Goal: Task Accomplishment & Management: Use online tool/utility

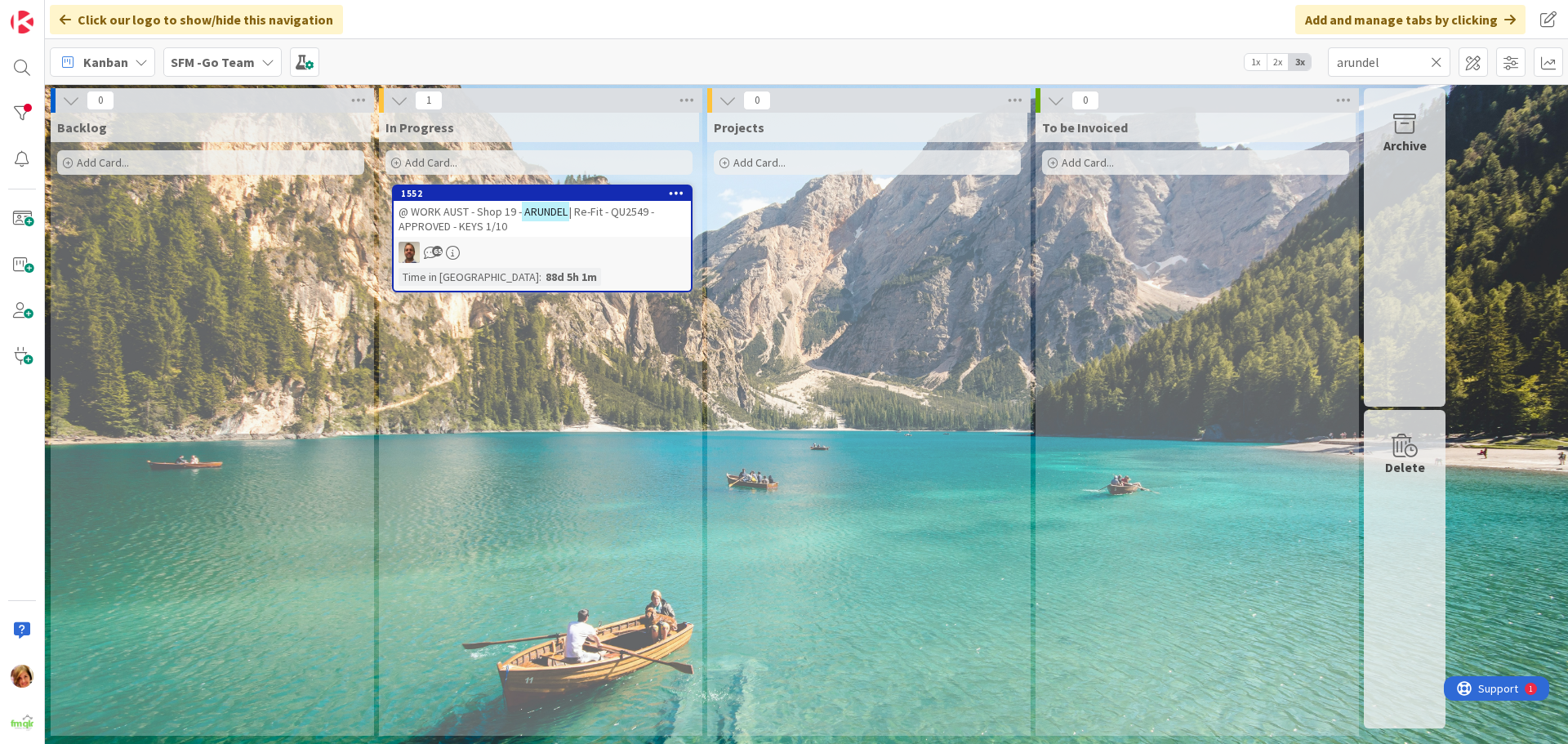
click at [1434, 58] on icon at bounding box center [1437, 62] width 12 height 15
click at [1434, 58] on input "text" at bounding box center [1389, 62] width 123 height 30
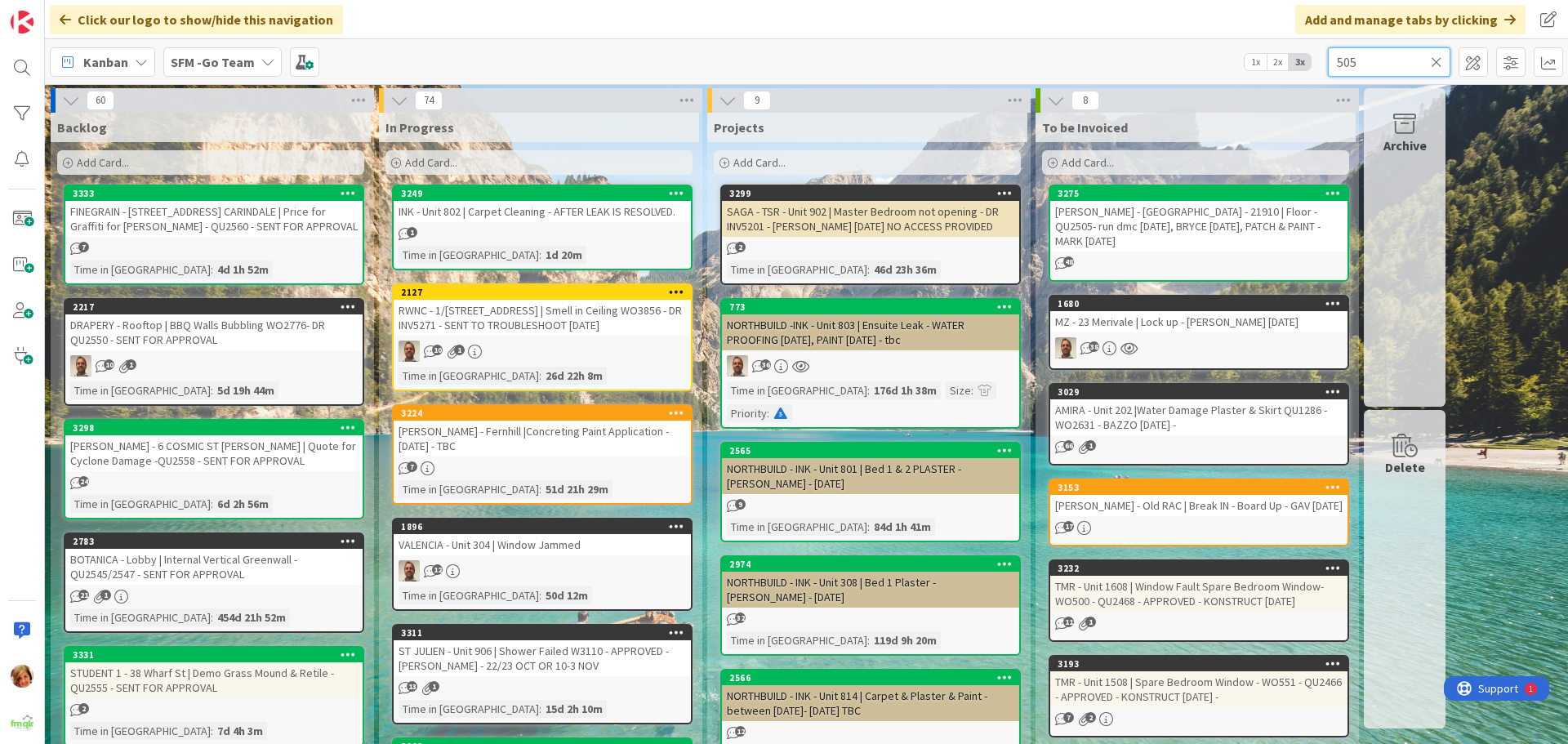
type input "505"
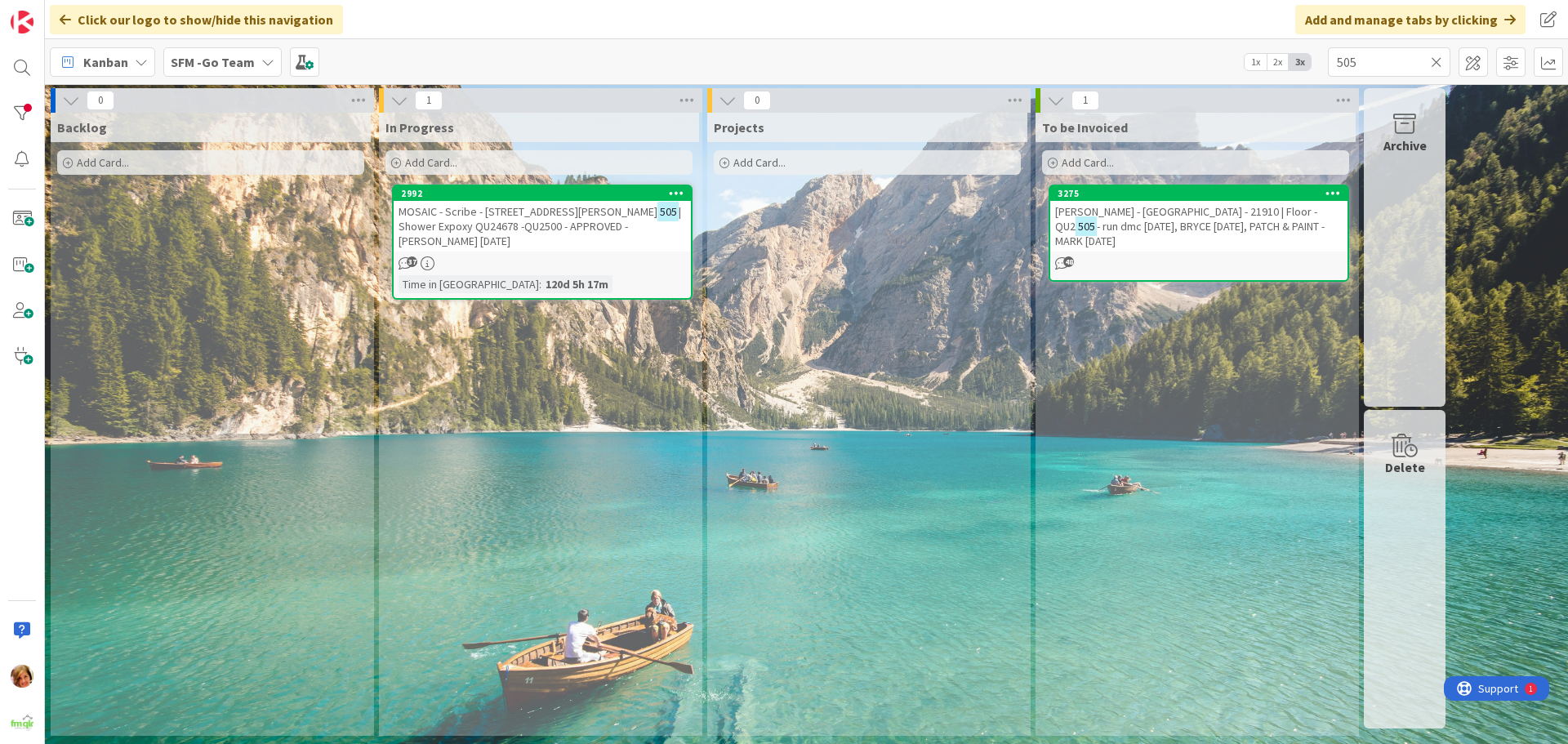
click at [533, 207] on span "MOSAIC - Scribe - [STREET_ADDRESS][PERSON_NAME]" at bounding box center [528, 212] width 259 height 15
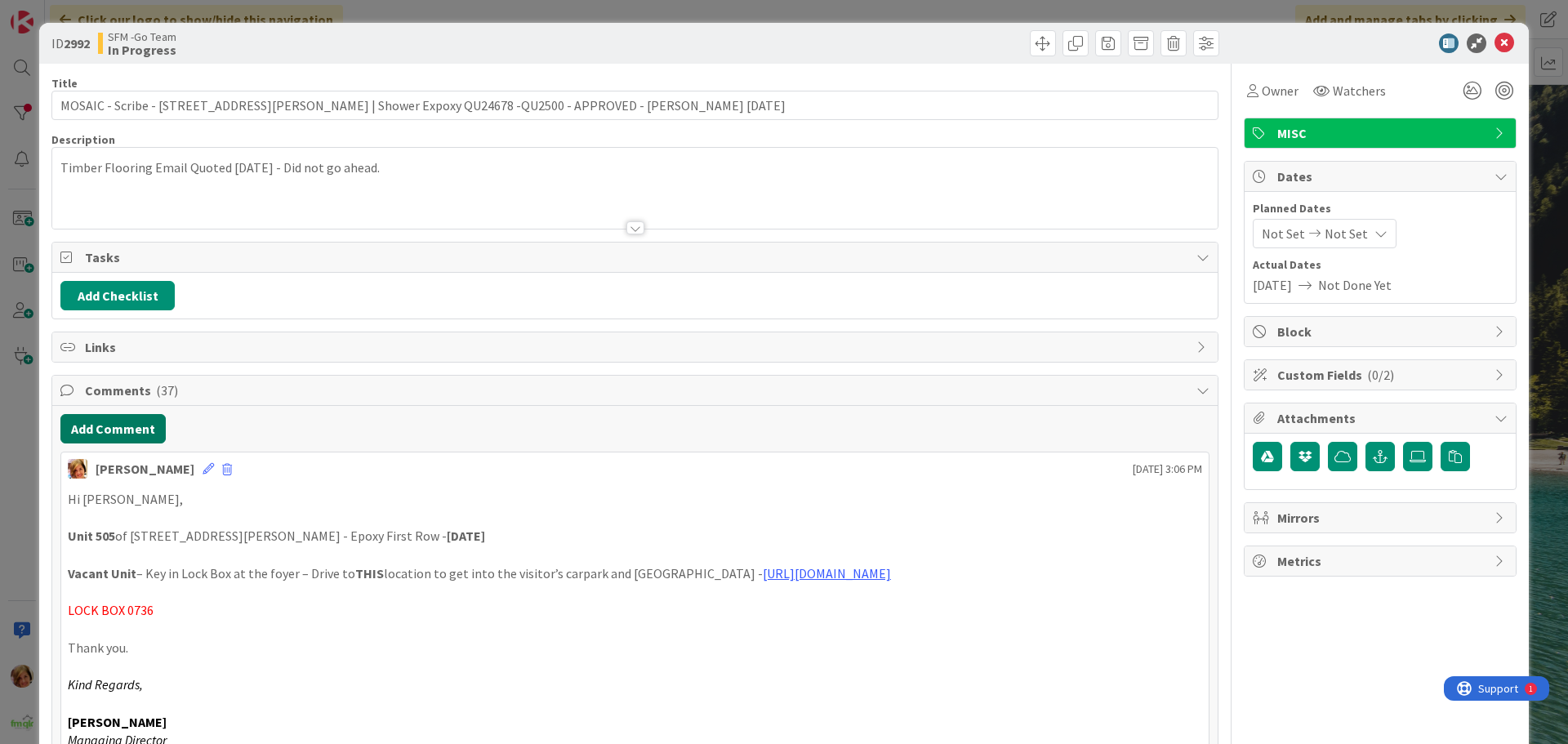
click at [105, 419] on button "Add Comment" at bounding box center [113, 429] width 105 height 30
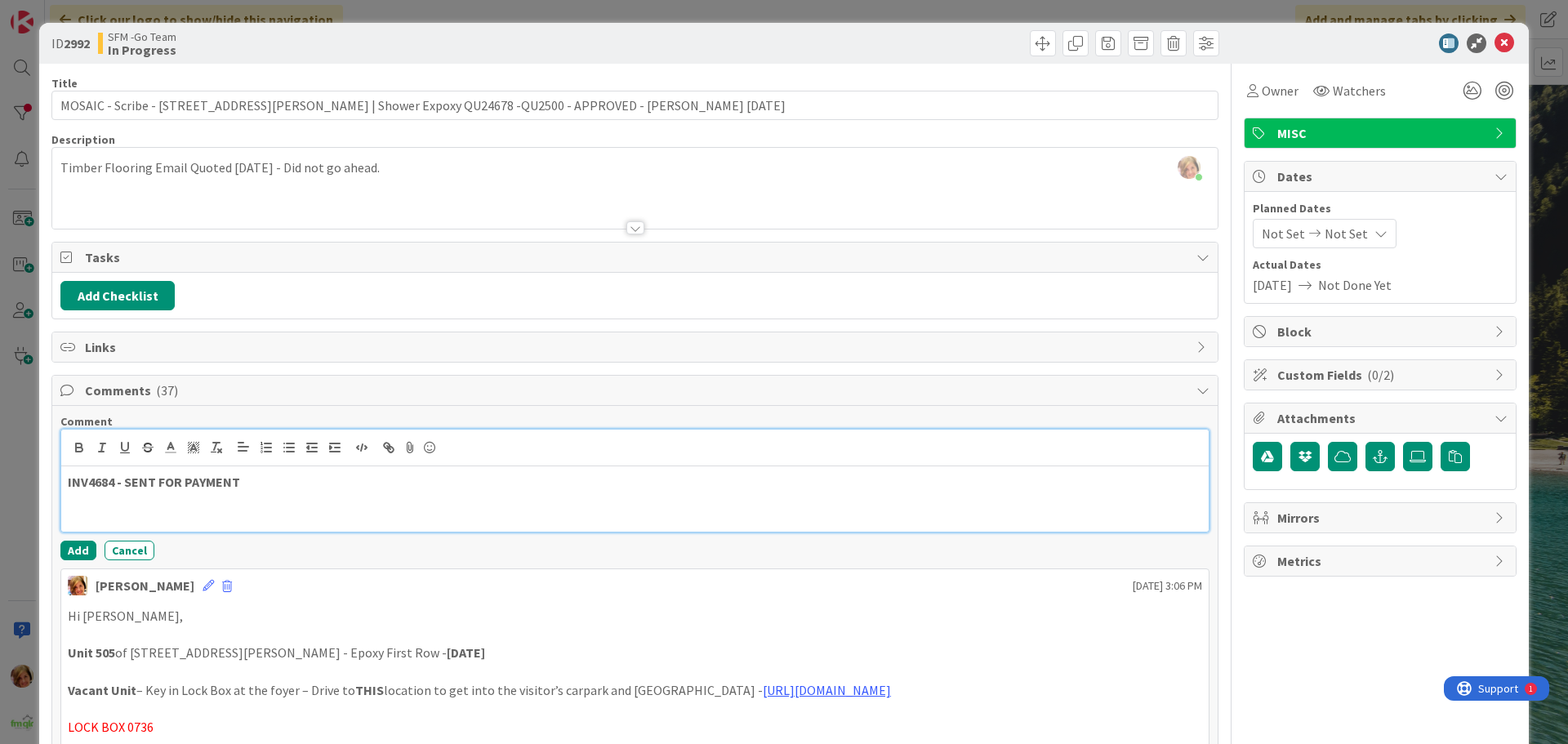
click at [269, 488] on p "INV4684 - SENT FOR PAYMENT" at bounding box center [634, 482] width 1135 height 19
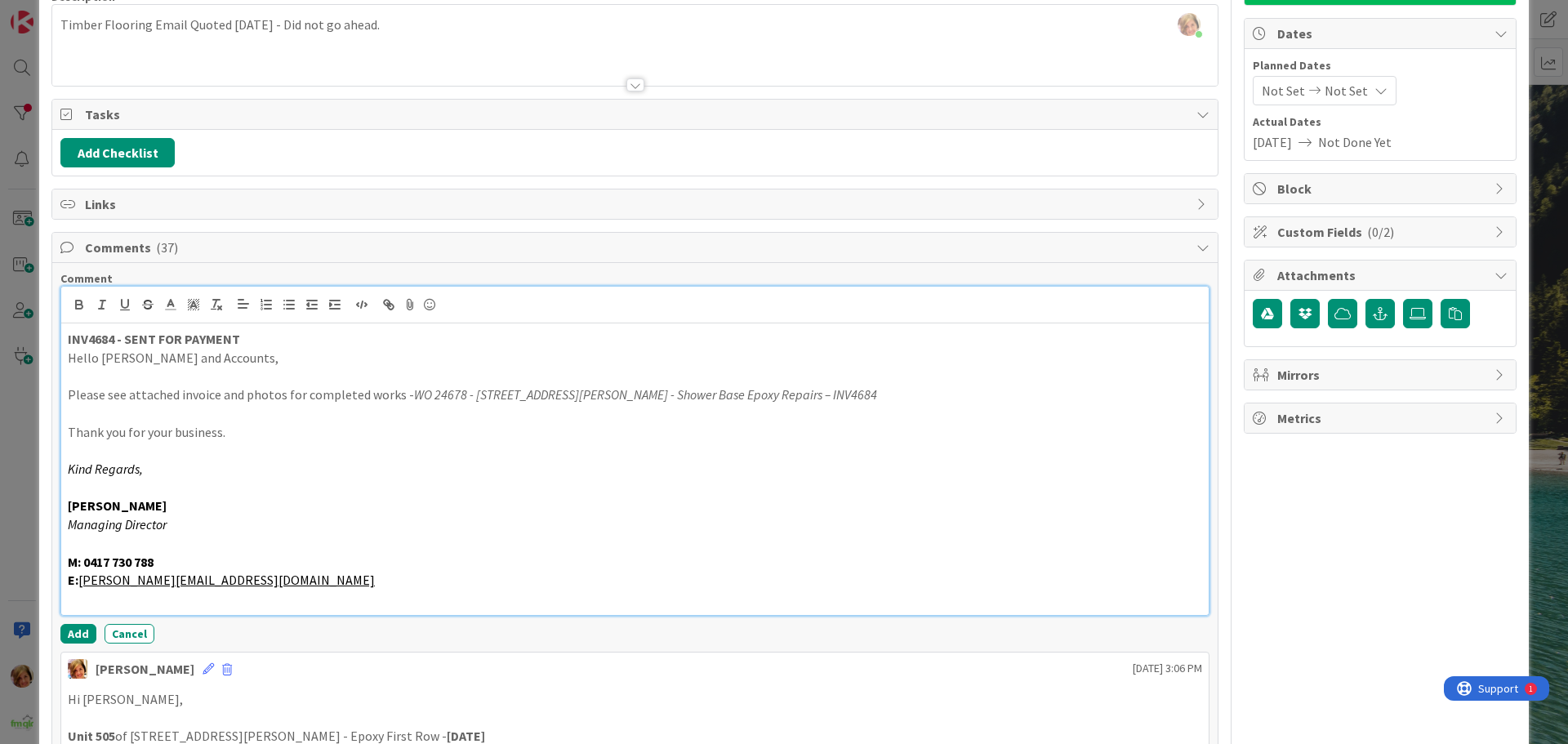
scroll to position [163, 0]
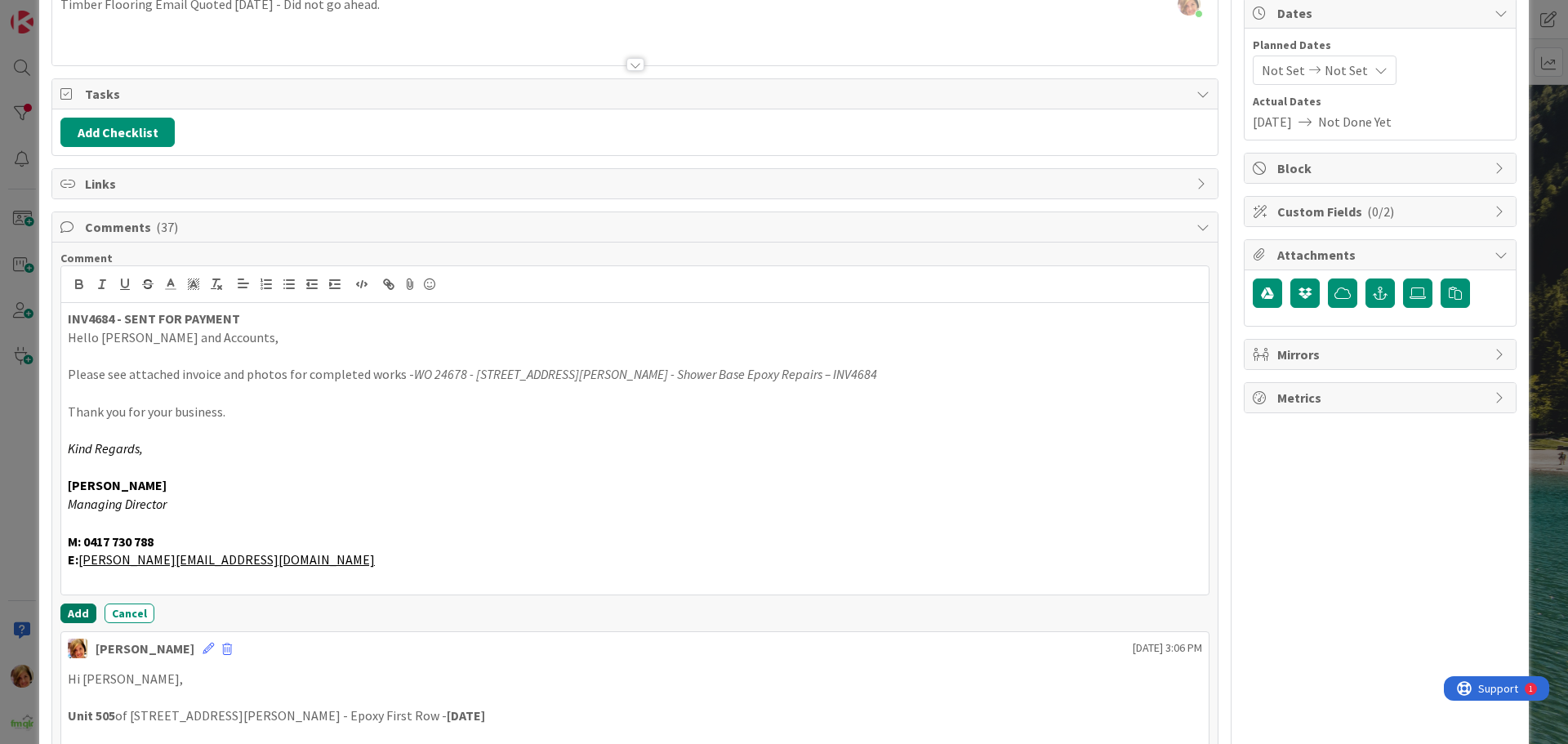
click at [77, 611] on button "Add" at bounding box center [78, 614] width 36 height 20
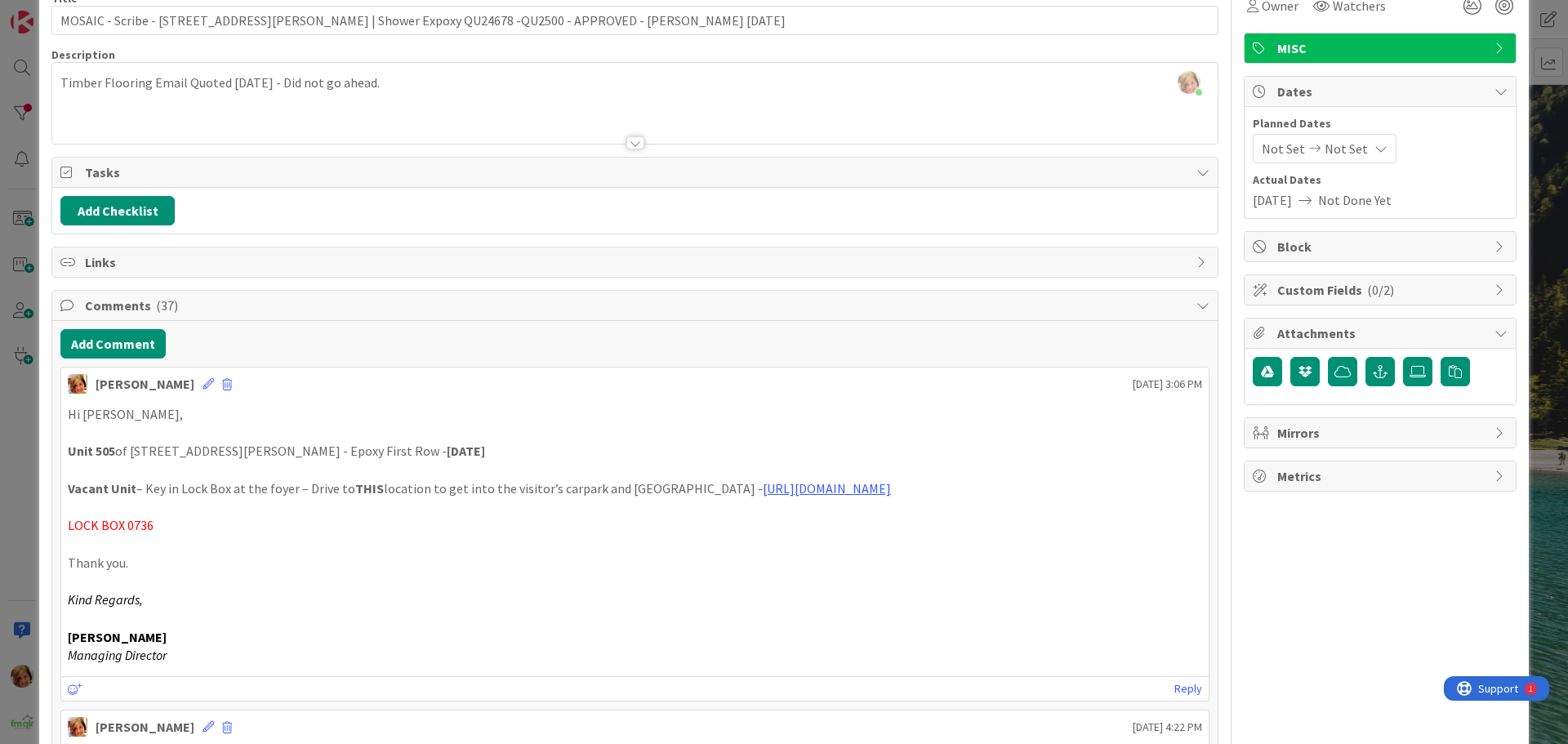
scroll to position [0, 0]
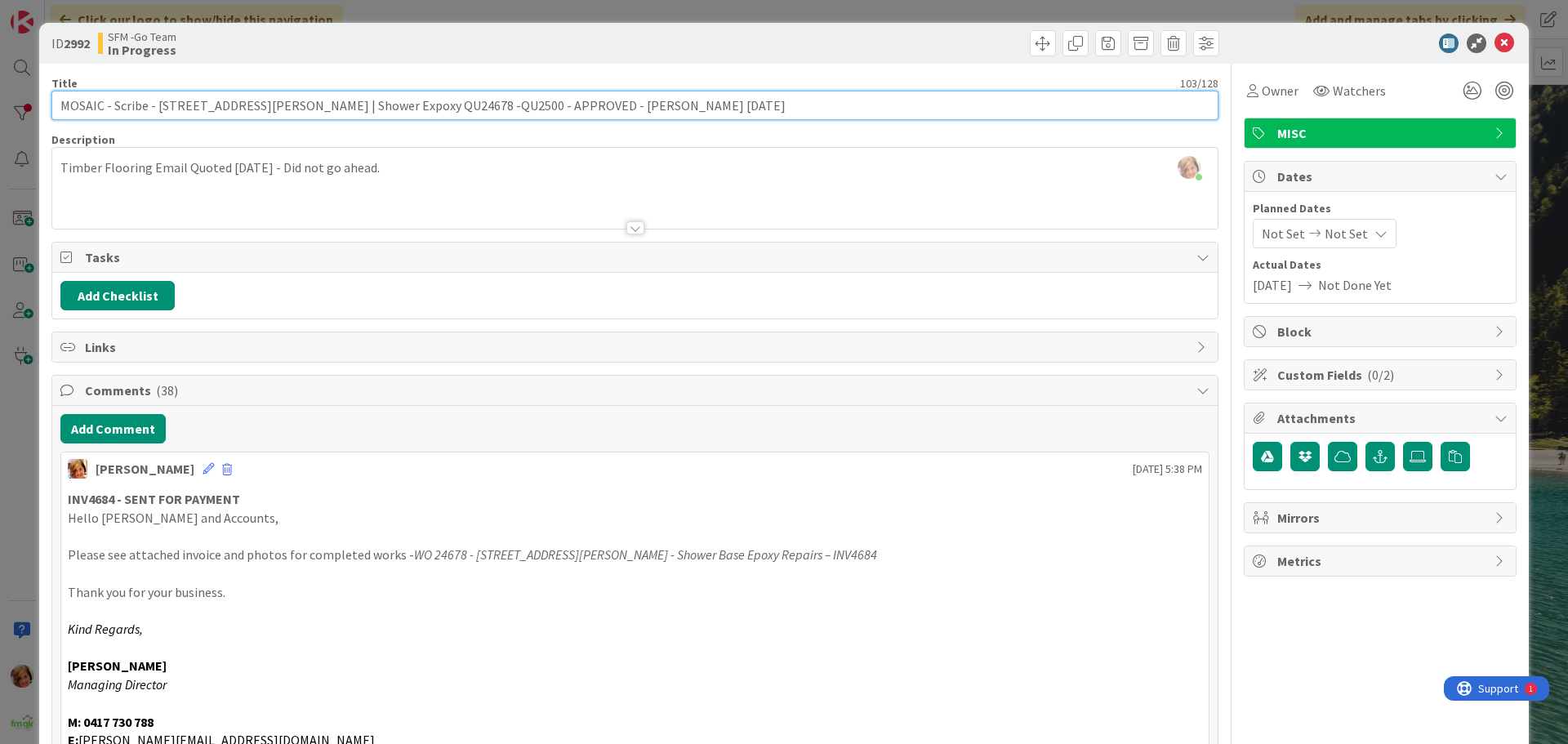
click at [700, 104] on input "MOSAIC - Scribe - [STREET_ADDRESS][PERSON_NAME] | Shower Expoxy QU24678 -QU2500…" at bounding box center [634, 105] width 1168 height 30
type input "MOSAIC - Scribe - [STREET_ADDRESS][PERSON_NAME] | Shower Expoxy QU24678 -QU2500…"
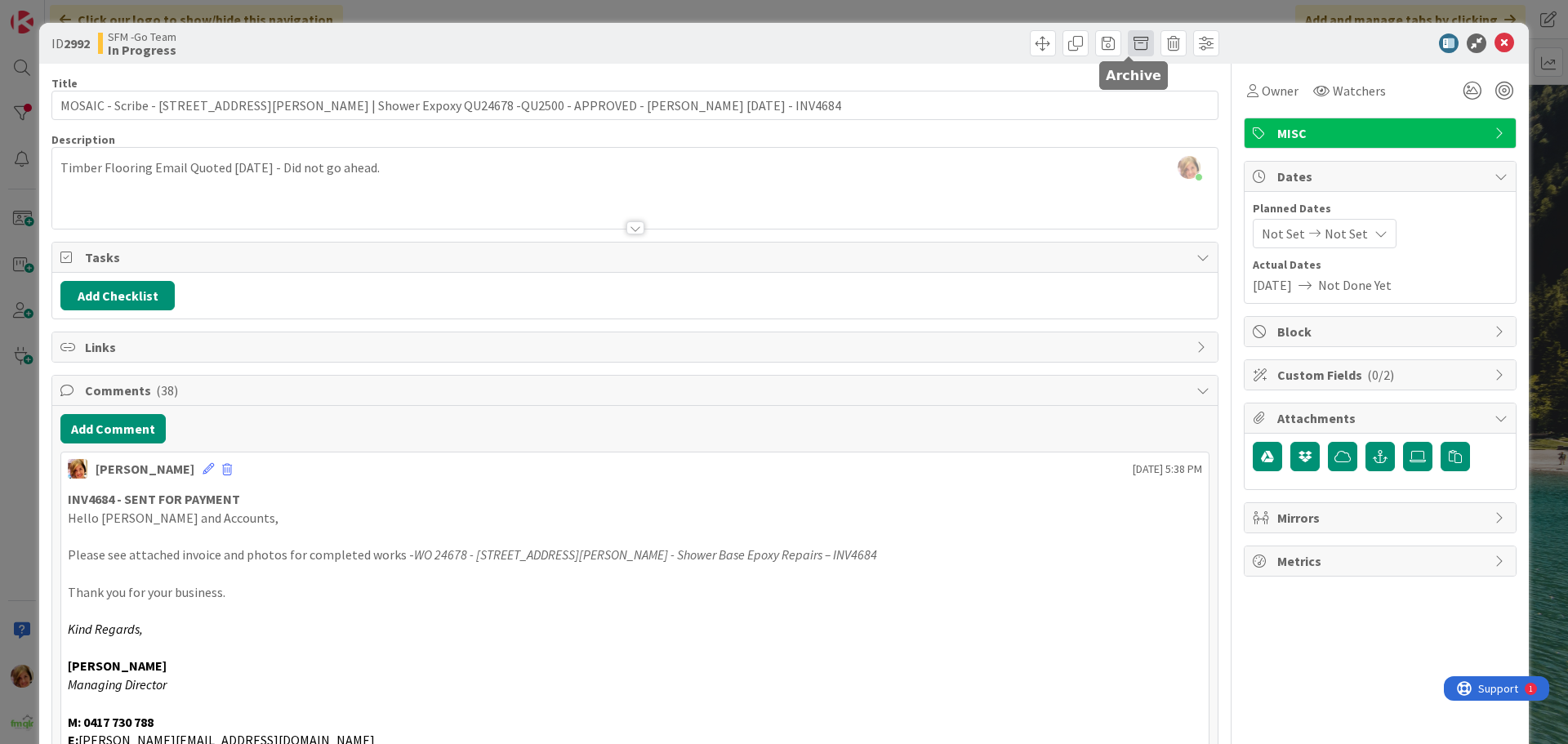
click at [1128, 42] on span at bounding box center [1141, 44] width 26 height 26
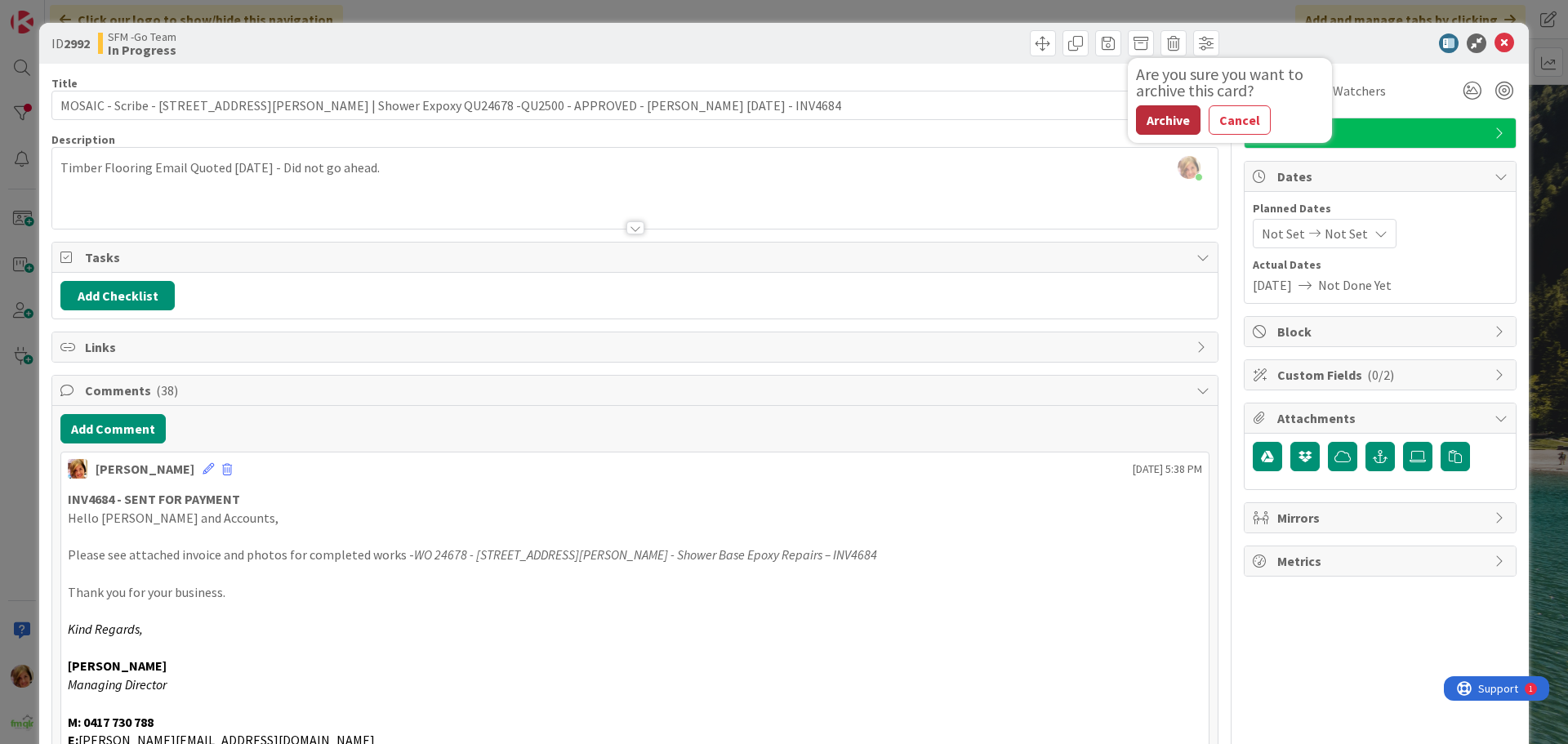
click at [1145, 119] on button "Archive" at bounding box center [1168, 120] width 64 height 30
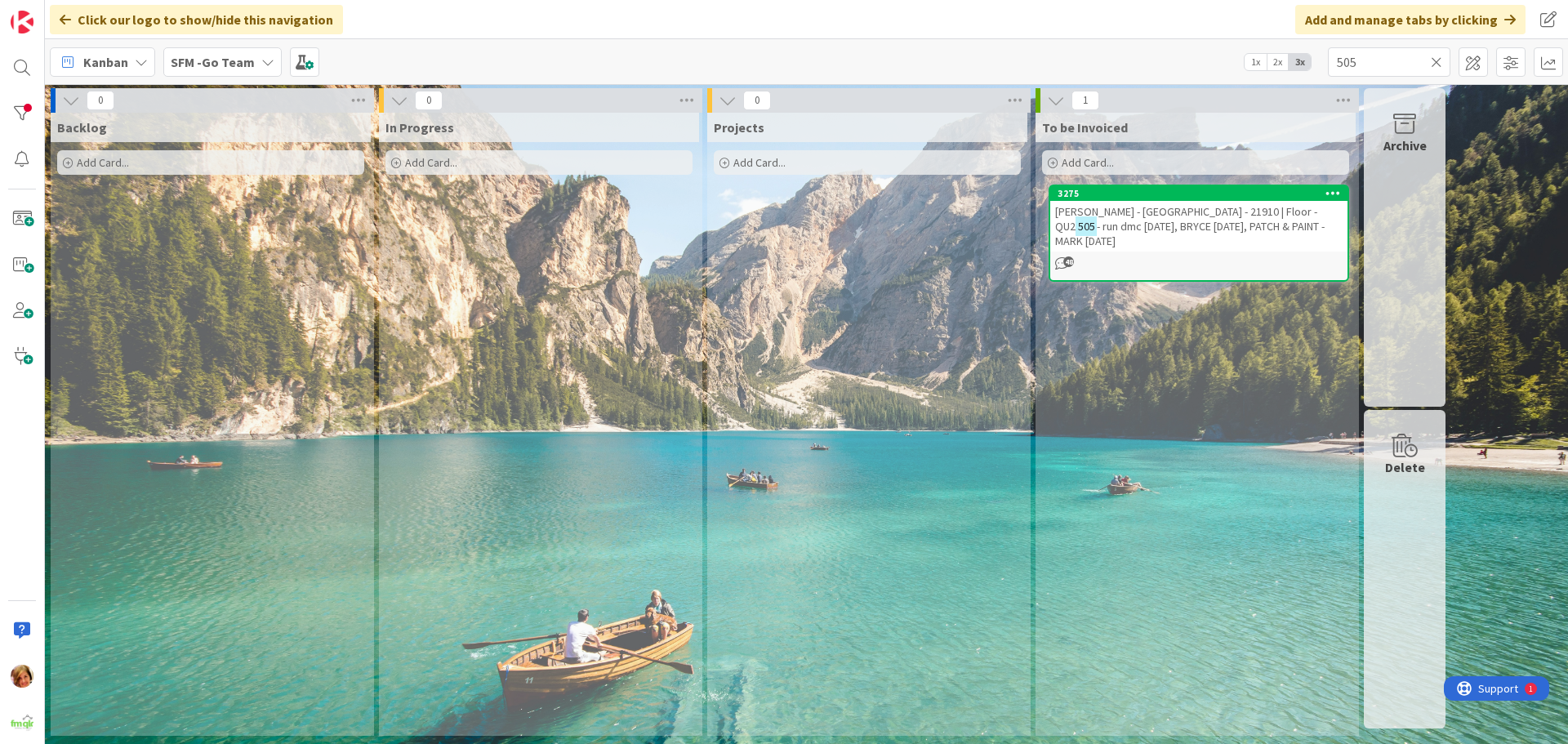
click at [1126, 213] on span "[PERSON_NAME] - [GEOGRAPHIC_DATA] - 21910 | Floor - QU2" at bounding box center [1187, 219] width 262 height 30
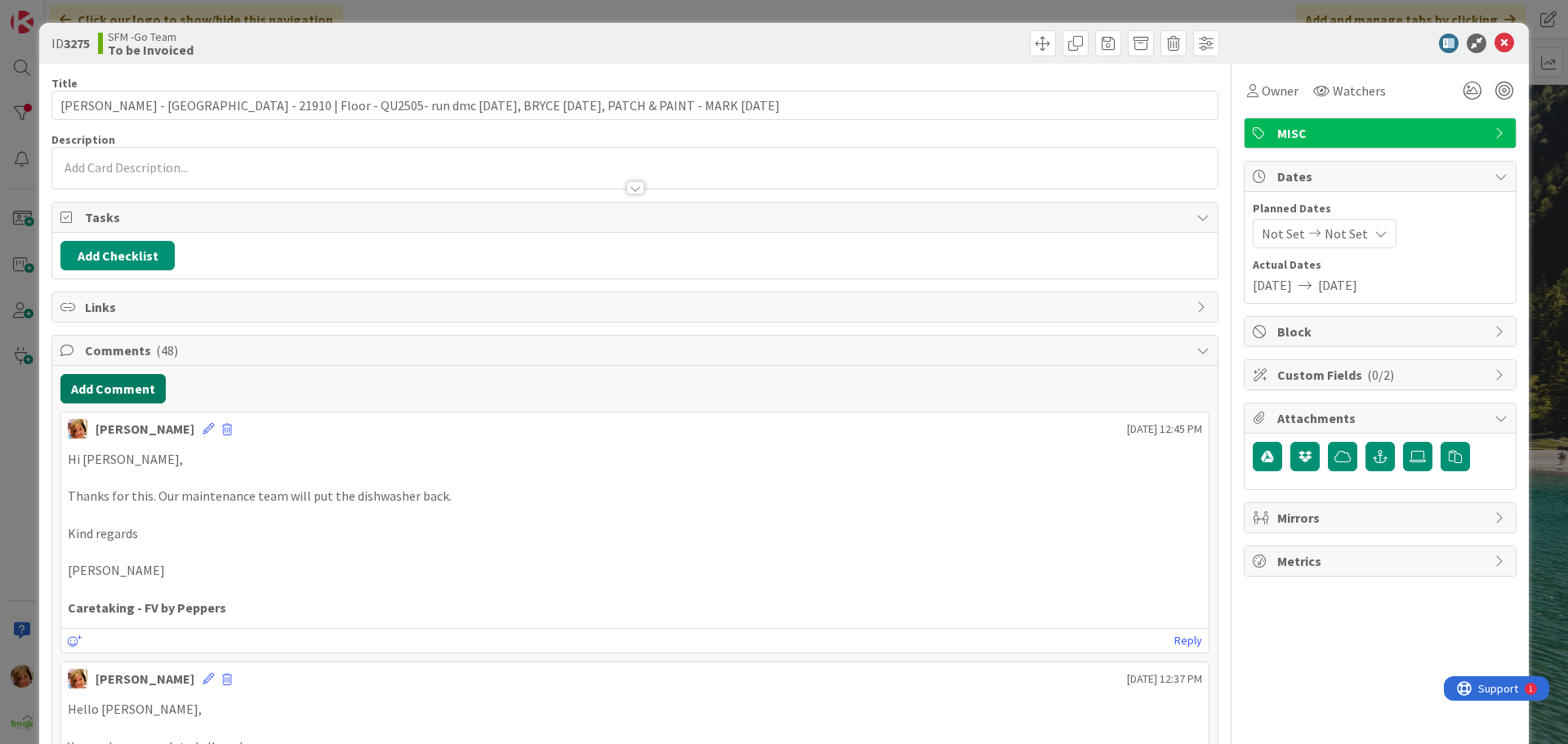
click at [115, 391] on button "Add Comment" at bounding box center [113, 389] width 105 height 30
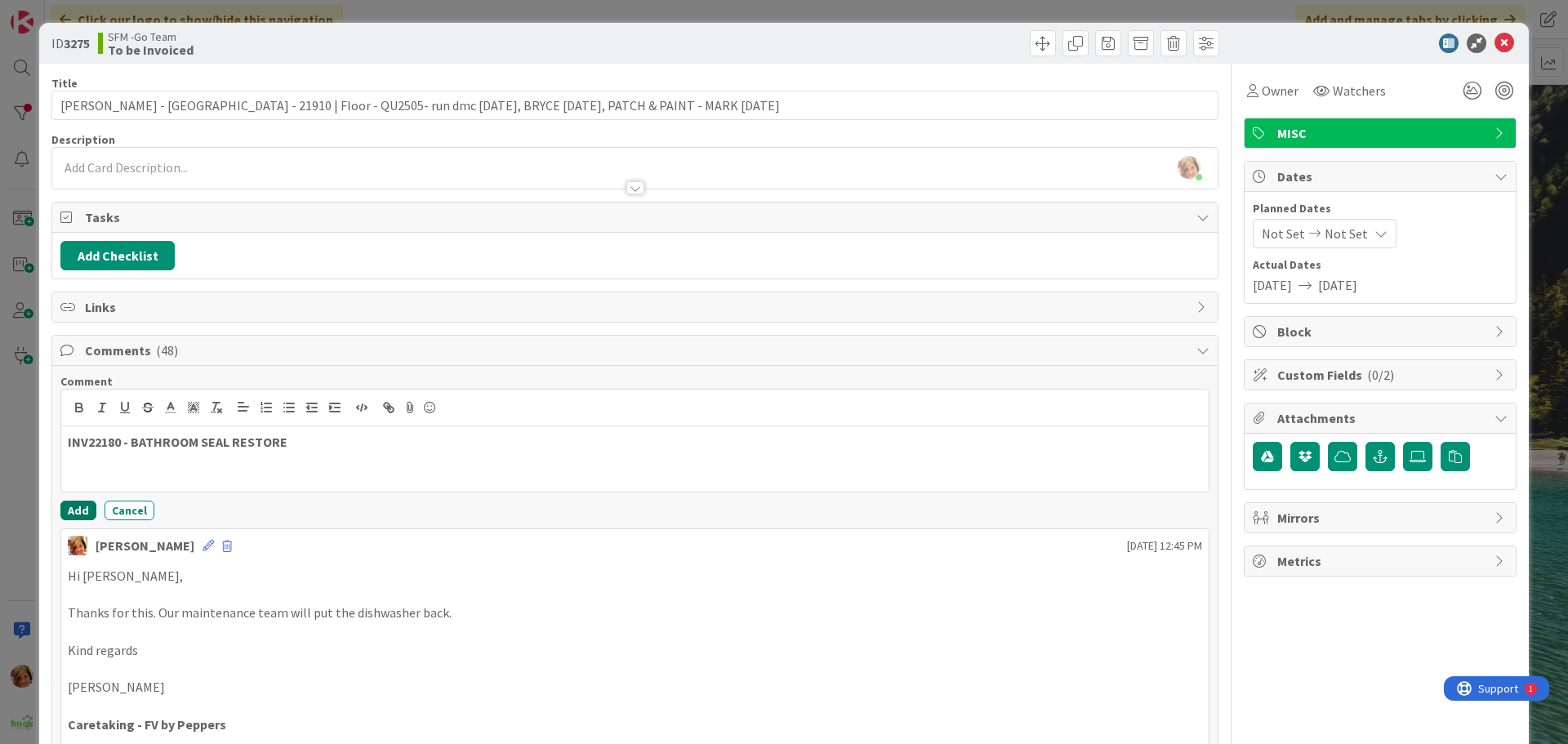
click at [79, 508] on button "Add" at bounding box center [78, 511] width 36 height 20
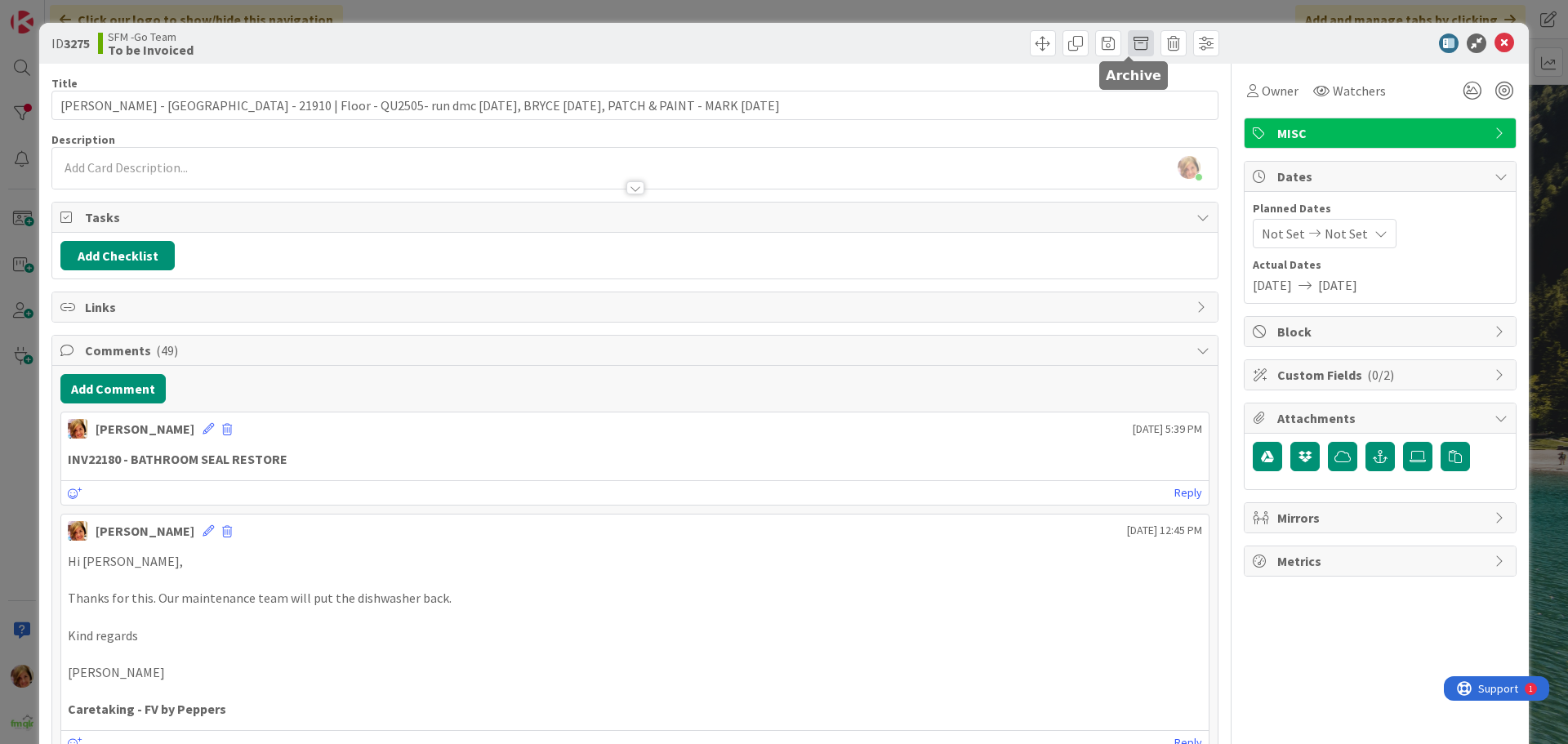
click at [1130, 38] on span at bounding box center [1141, 44] width 26 height 26
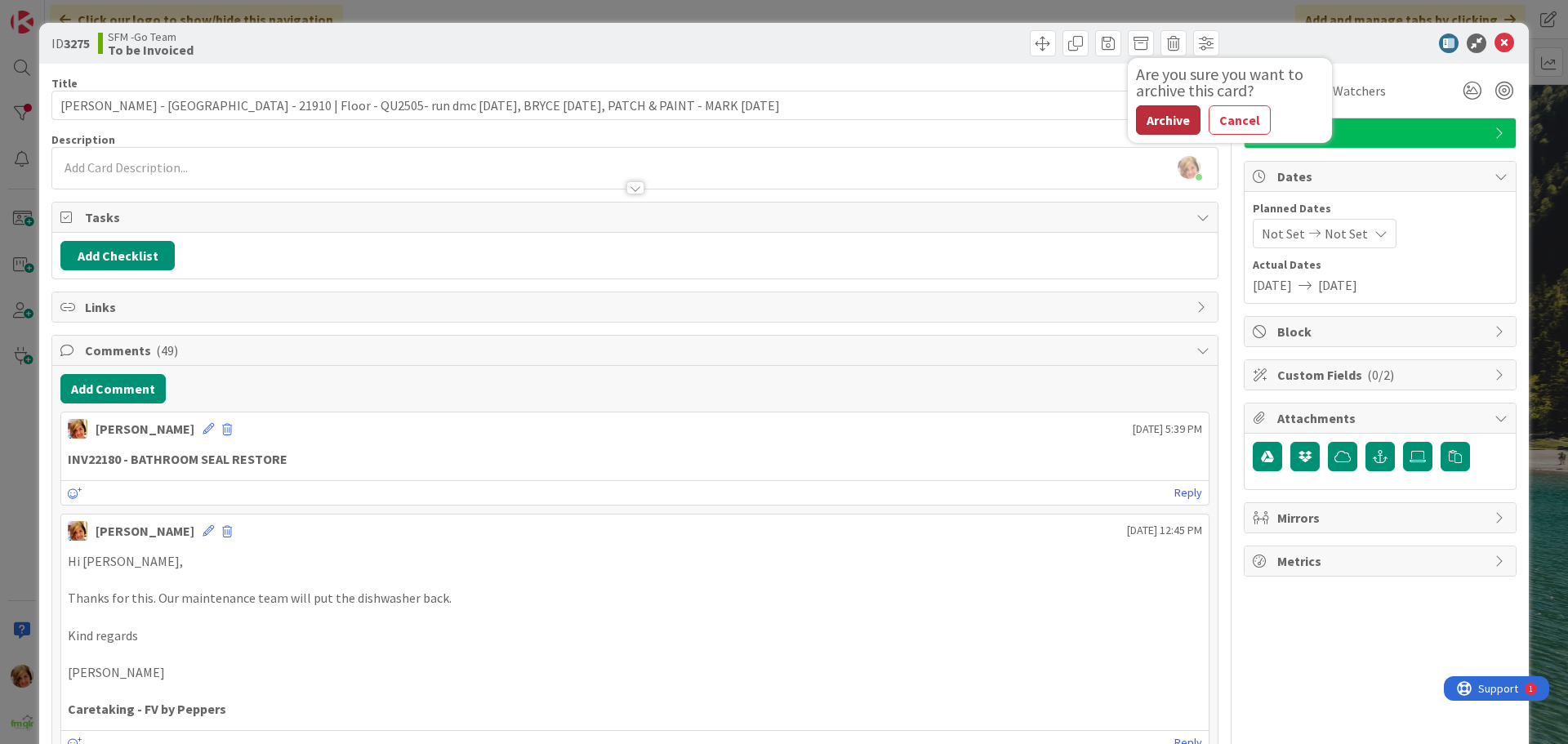
click at [1168, 130] on button "Archive" at bounding box center [1168, 120] width 64 height 30
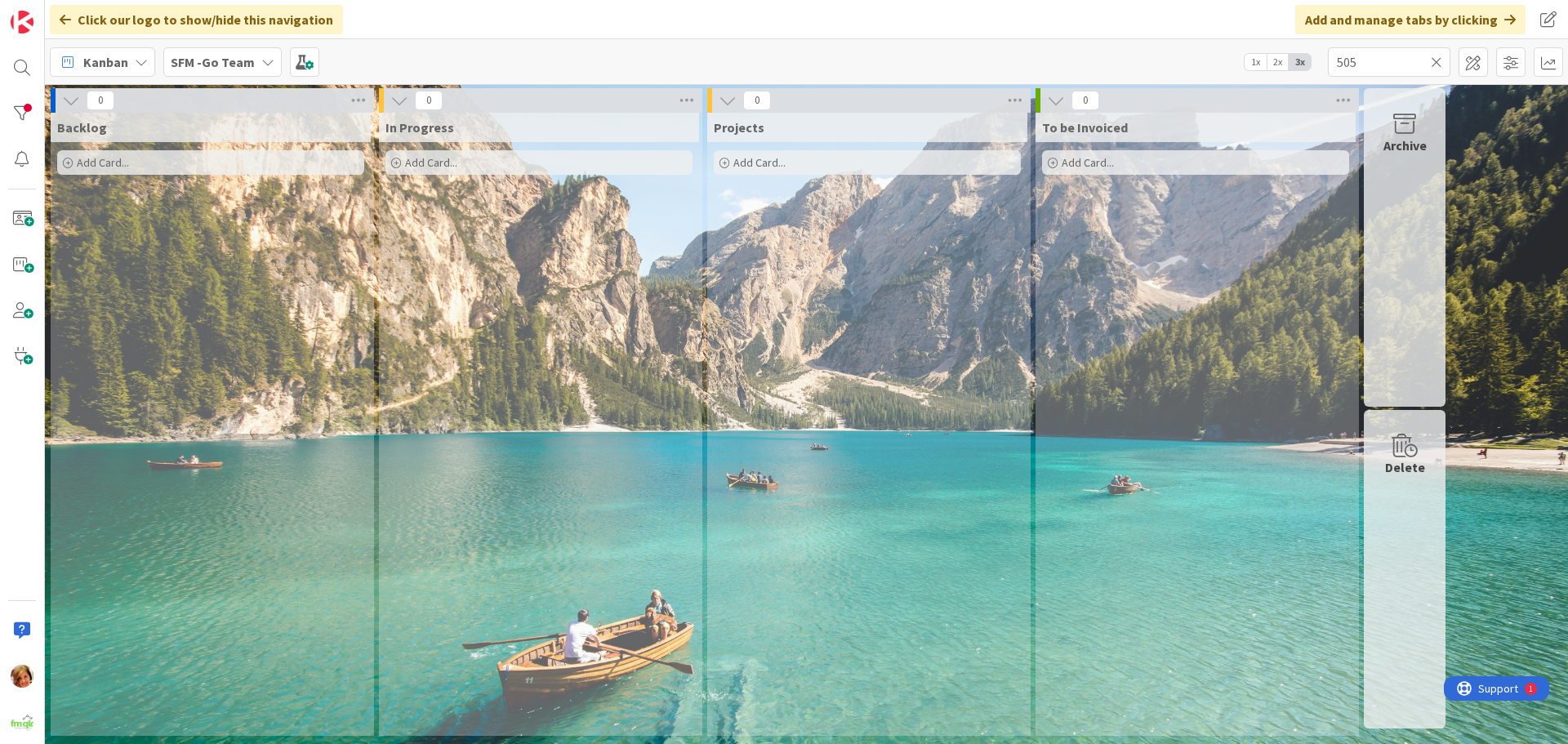
click at [1435, 64] on icon at bounding box center [1437, 62] width 12 height 15
click at [1435, 64] on input "text" at bounding box center [1389, 62] width 123 height 30
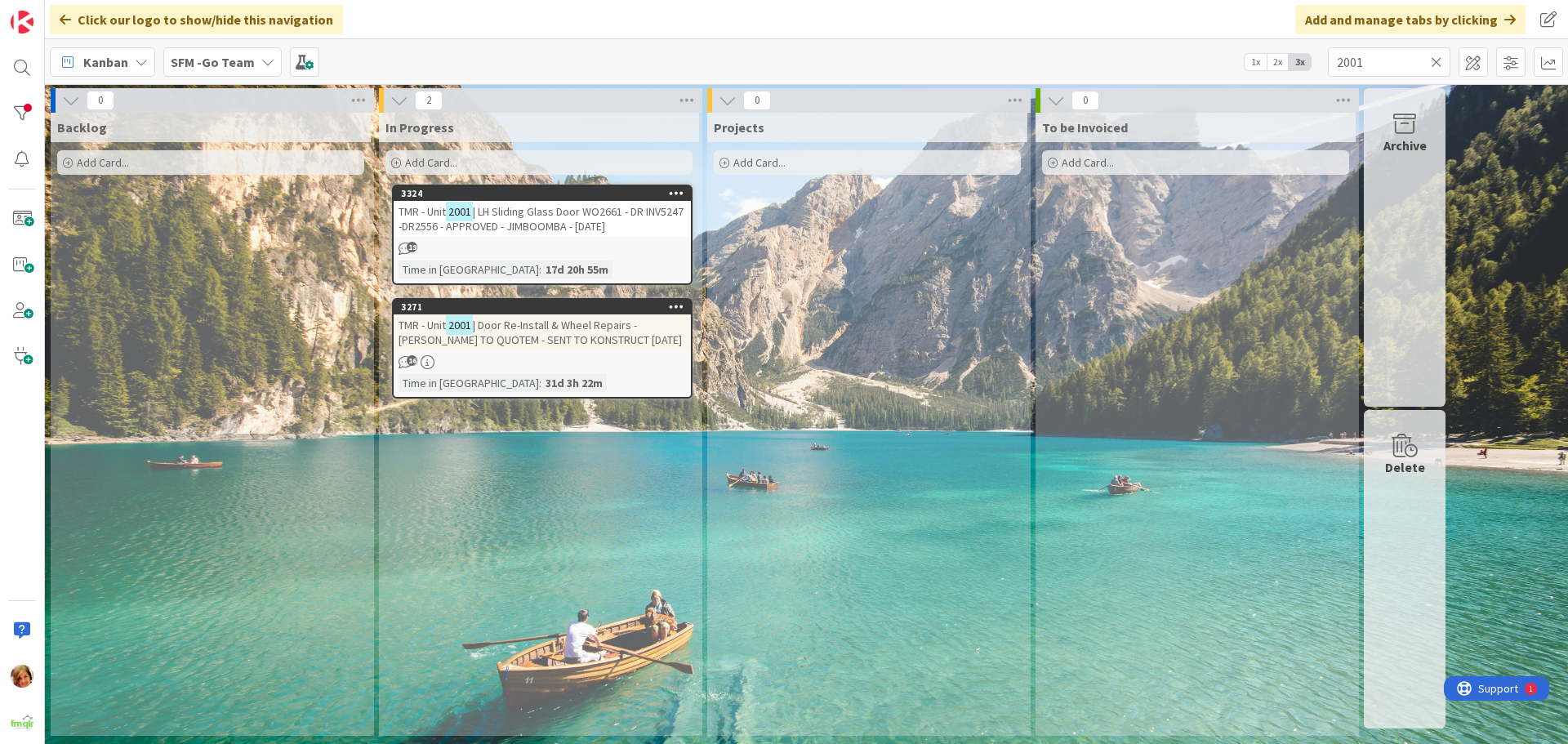
click at [543, 212] on span "| LH Sliding Glass Door WO2661 - DR INV5247 -DR2556 - APPROVED - JIMBOOMBA - [D…" at bounding box center [541, 219] width 285 height 30
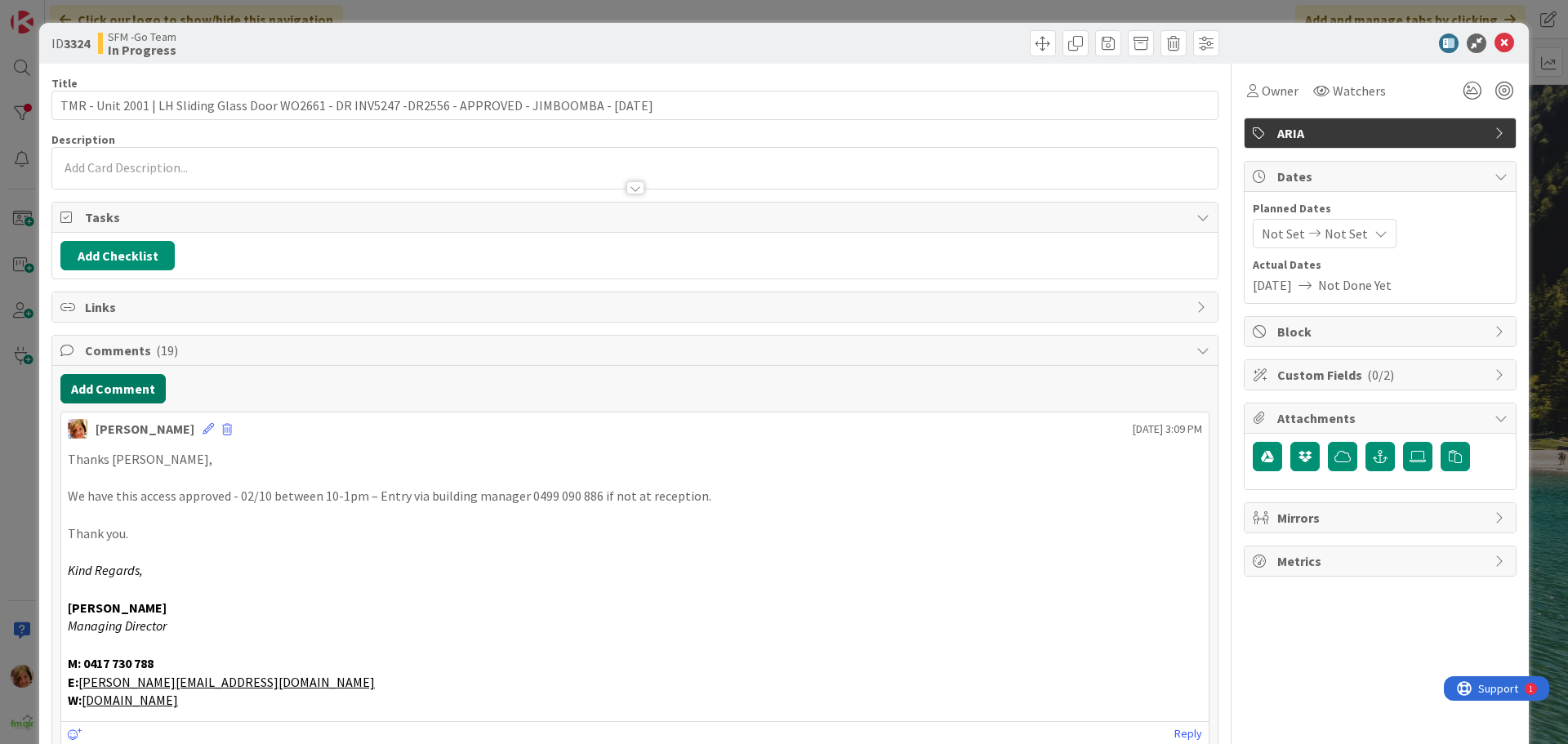
click at [137, 390] on button "Add Comment" at bounding box center [113, 389] width 105 height 30
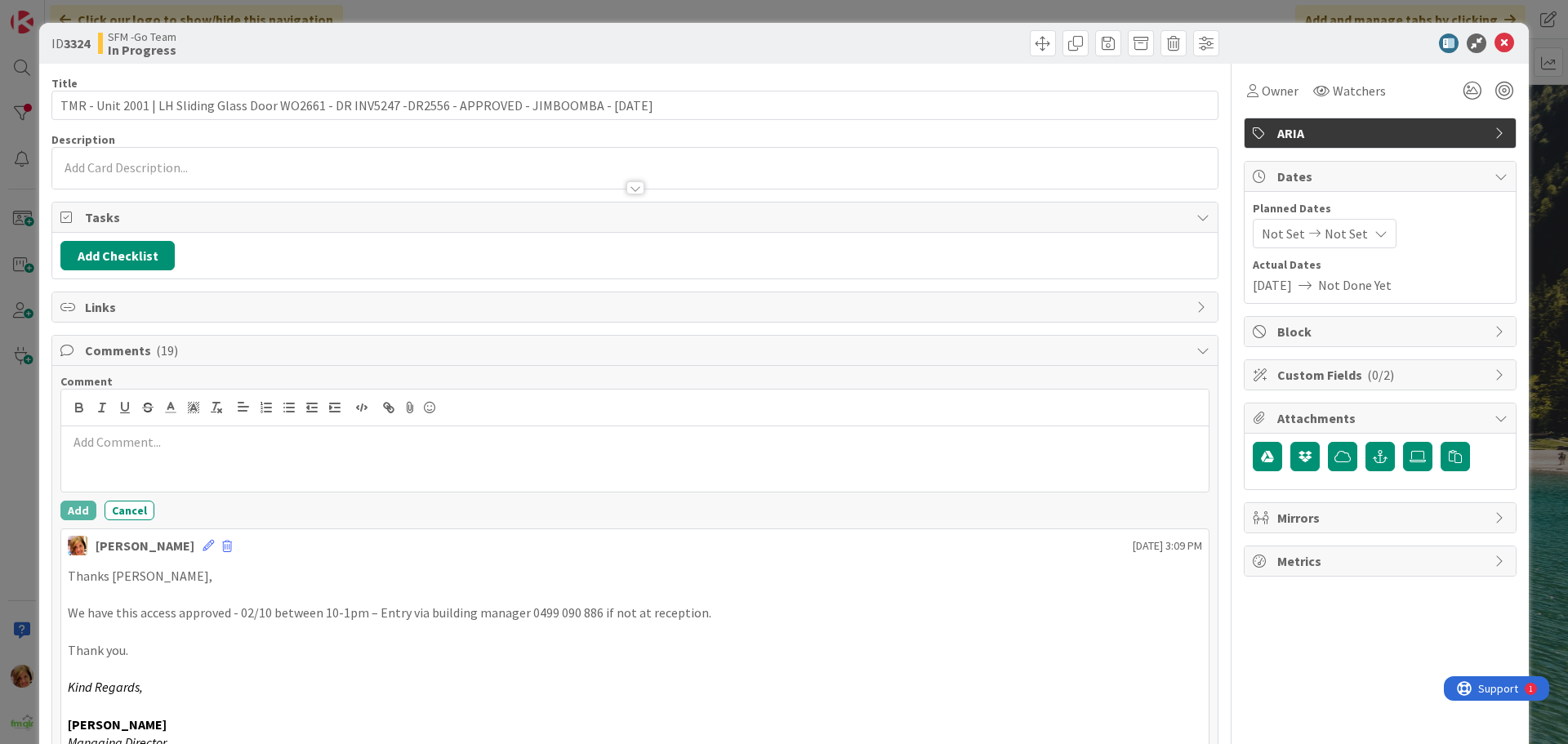
click at [169, 450] on p at bounding box center [634, 442] width 1135 height 19
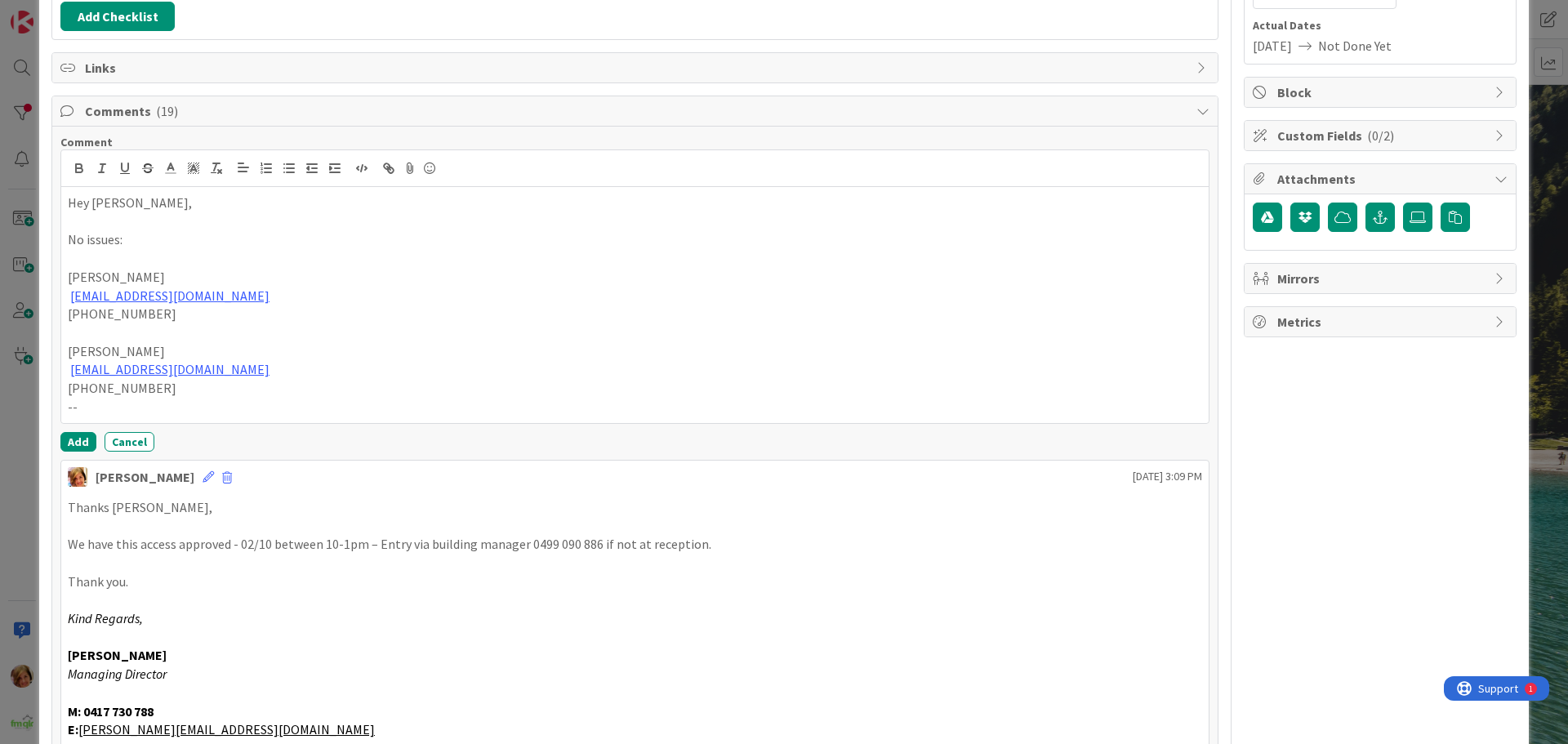
scroll to position [245, 0]
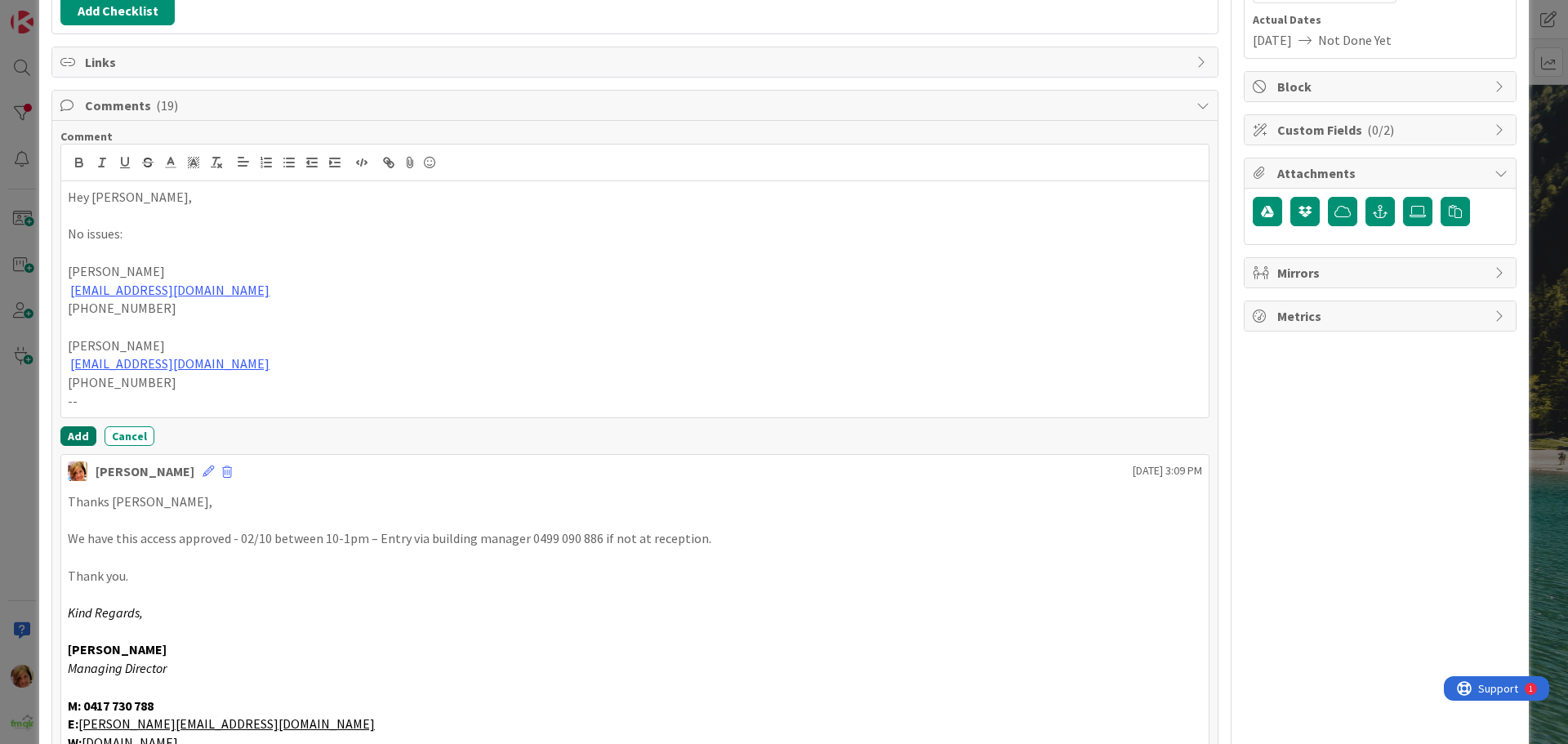
drag, startPoint x: 68, startPoint y: 432, endPoint x: 56, endPoint y: 440, distance: 14.4
click at [68, 432] on button "Add" at bounding box center [78, 436] width 36 height 20
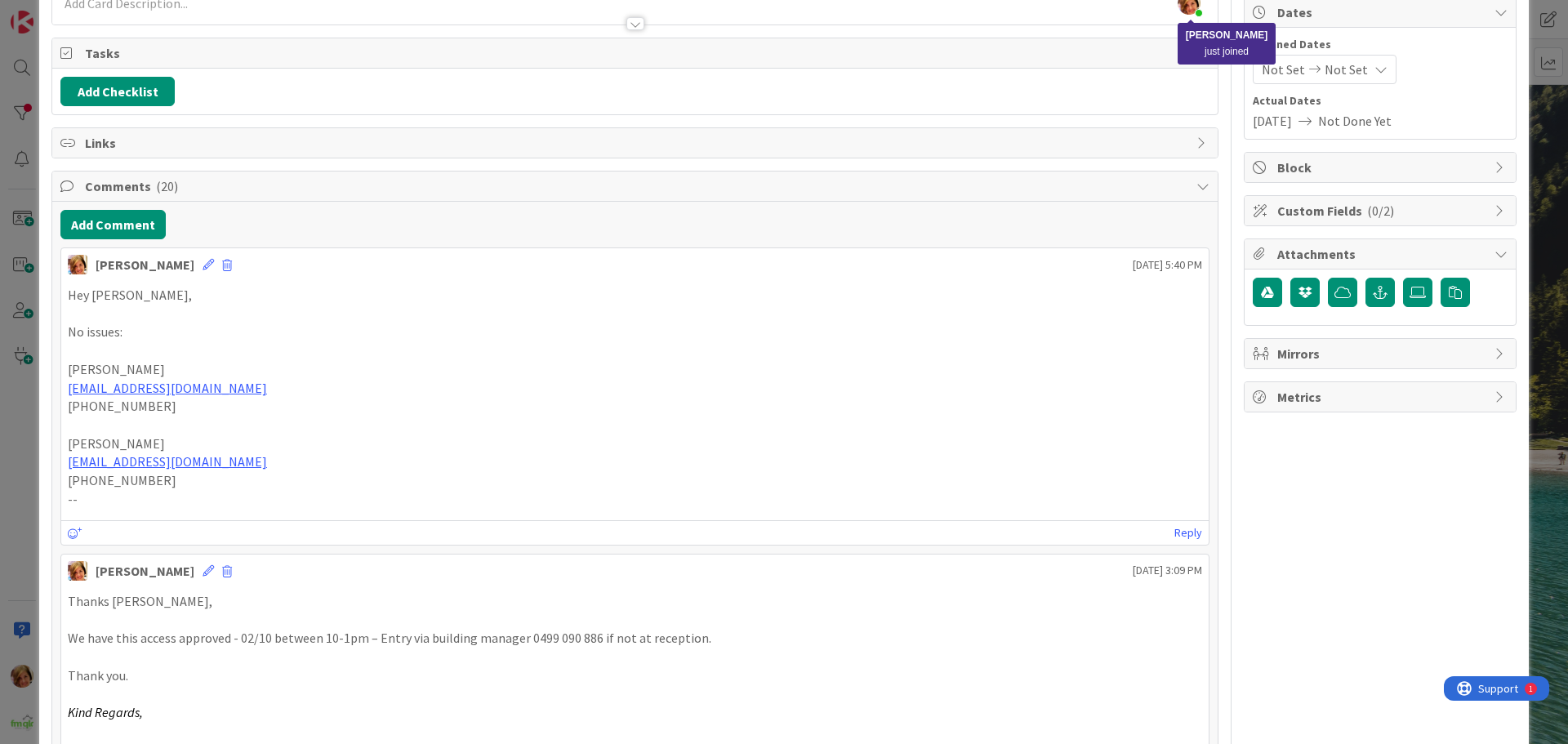
scroll to position [0, 0]
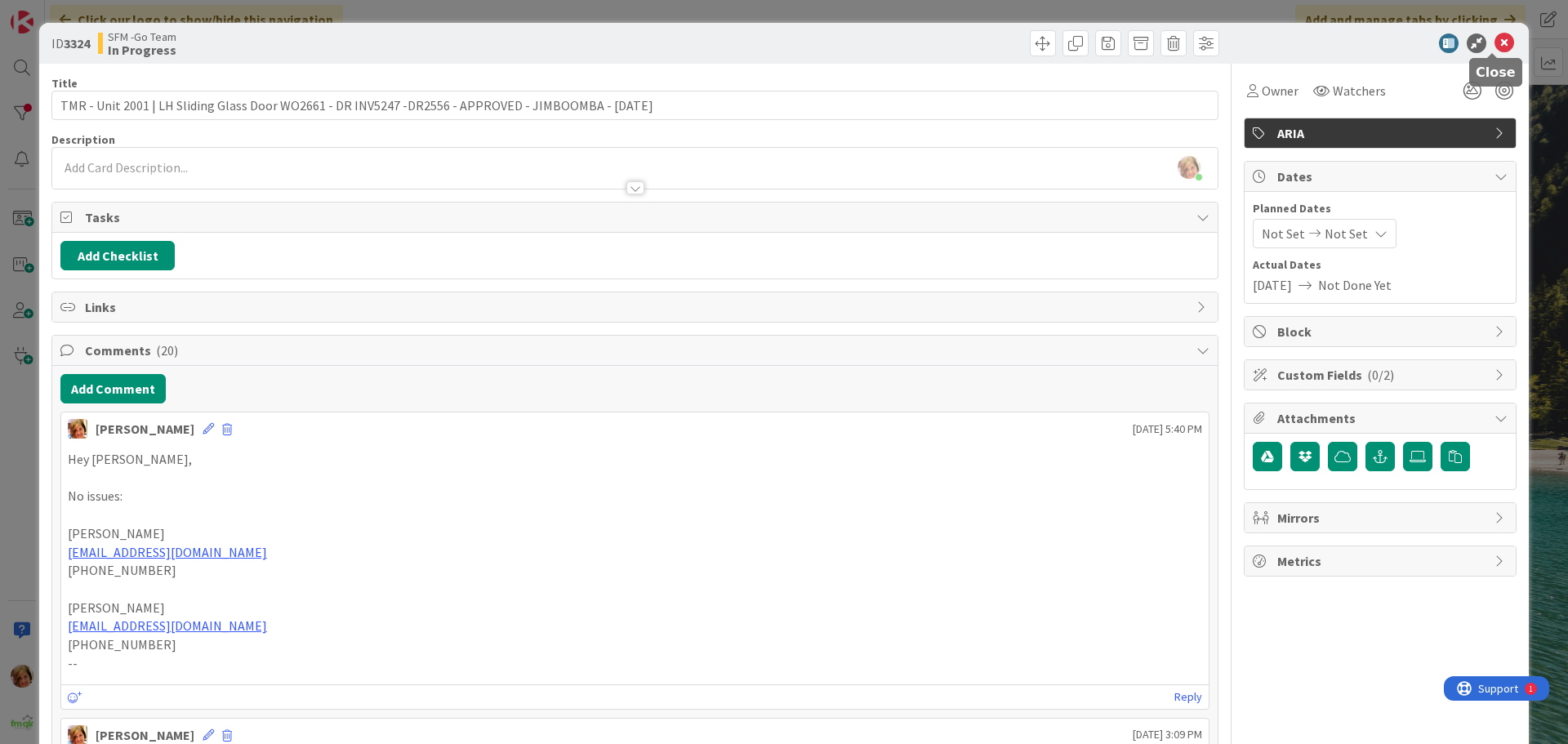
click at [1495, 47] on icon at bounding box center [1505, 44] width 20 height 20
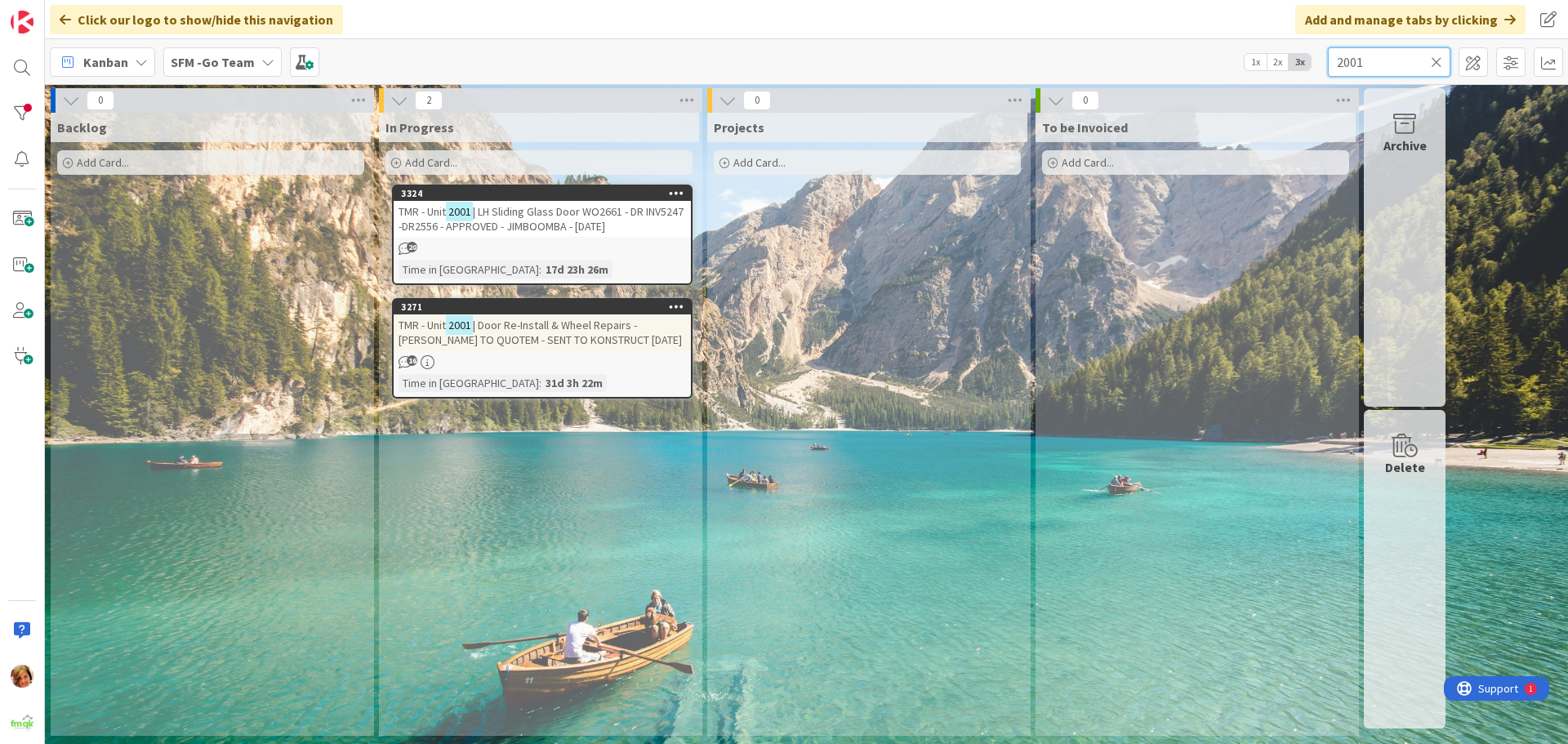
click at [1421, 57] on input "2001" at bounding box center [1389, 62] width 123 height 30
type input "2"
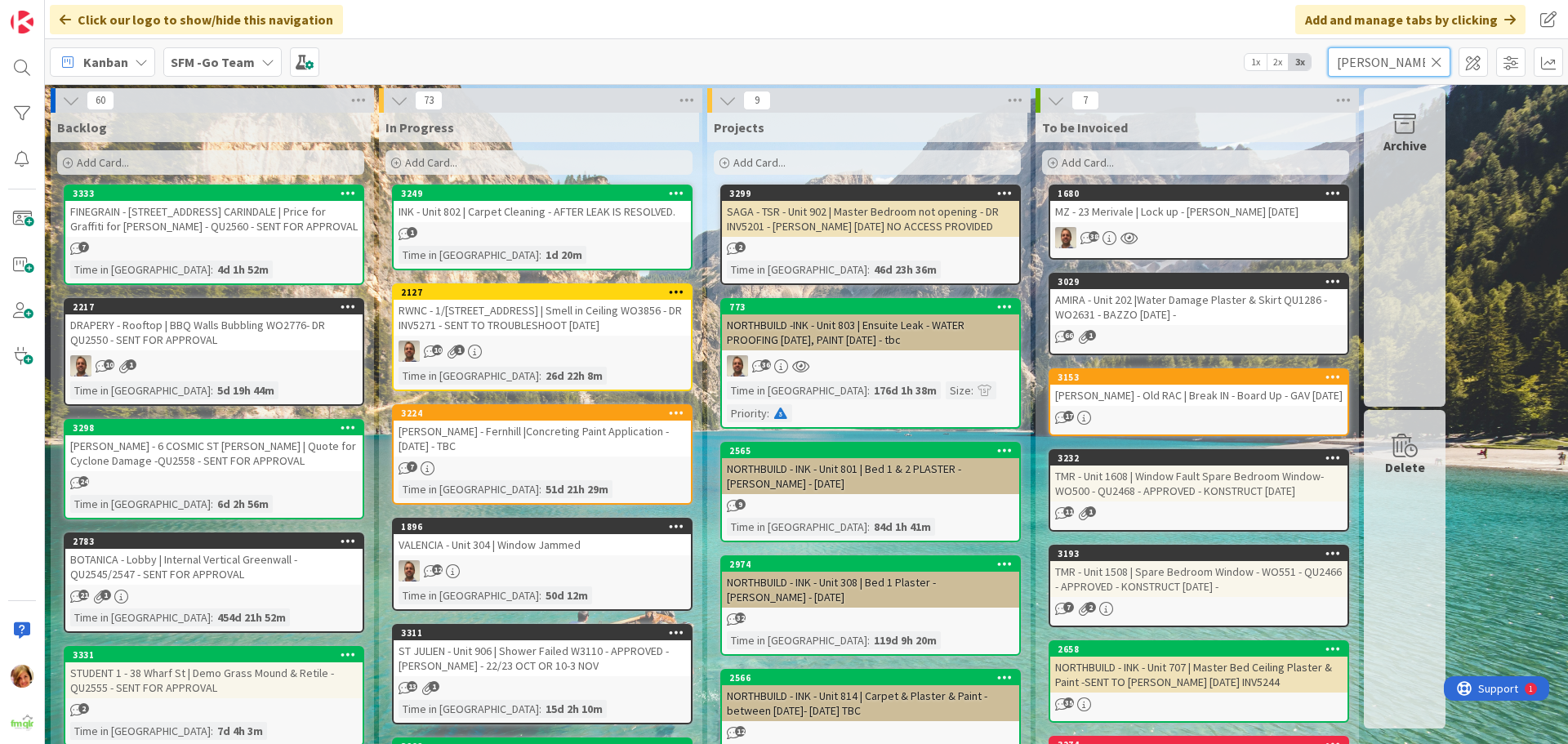
type input "[PERSON_NAME]"
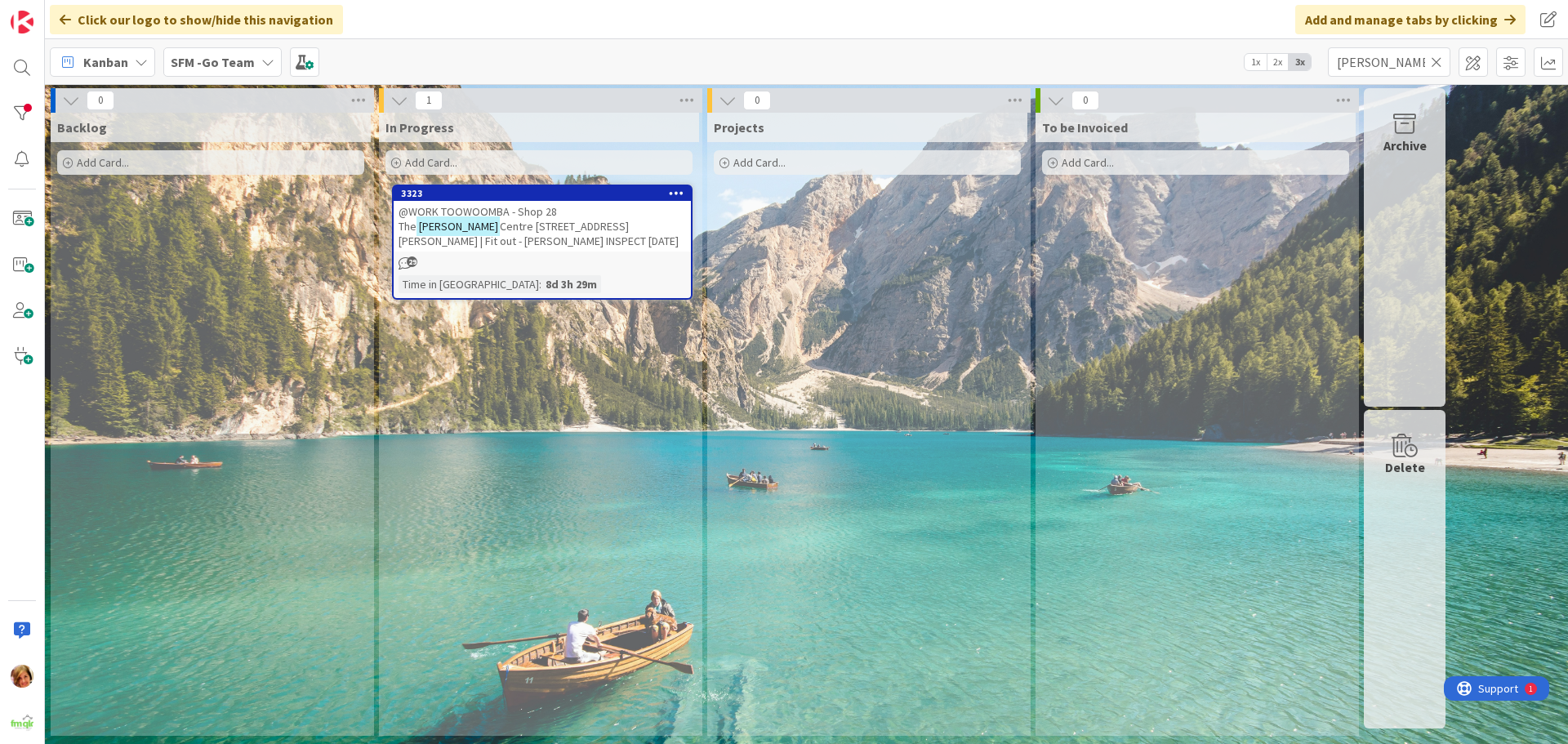
click at [475, 211] on span "@WORK TOOWOOMBA - Shop 28 The" at bounding box center [478, 219] width 158 height 30
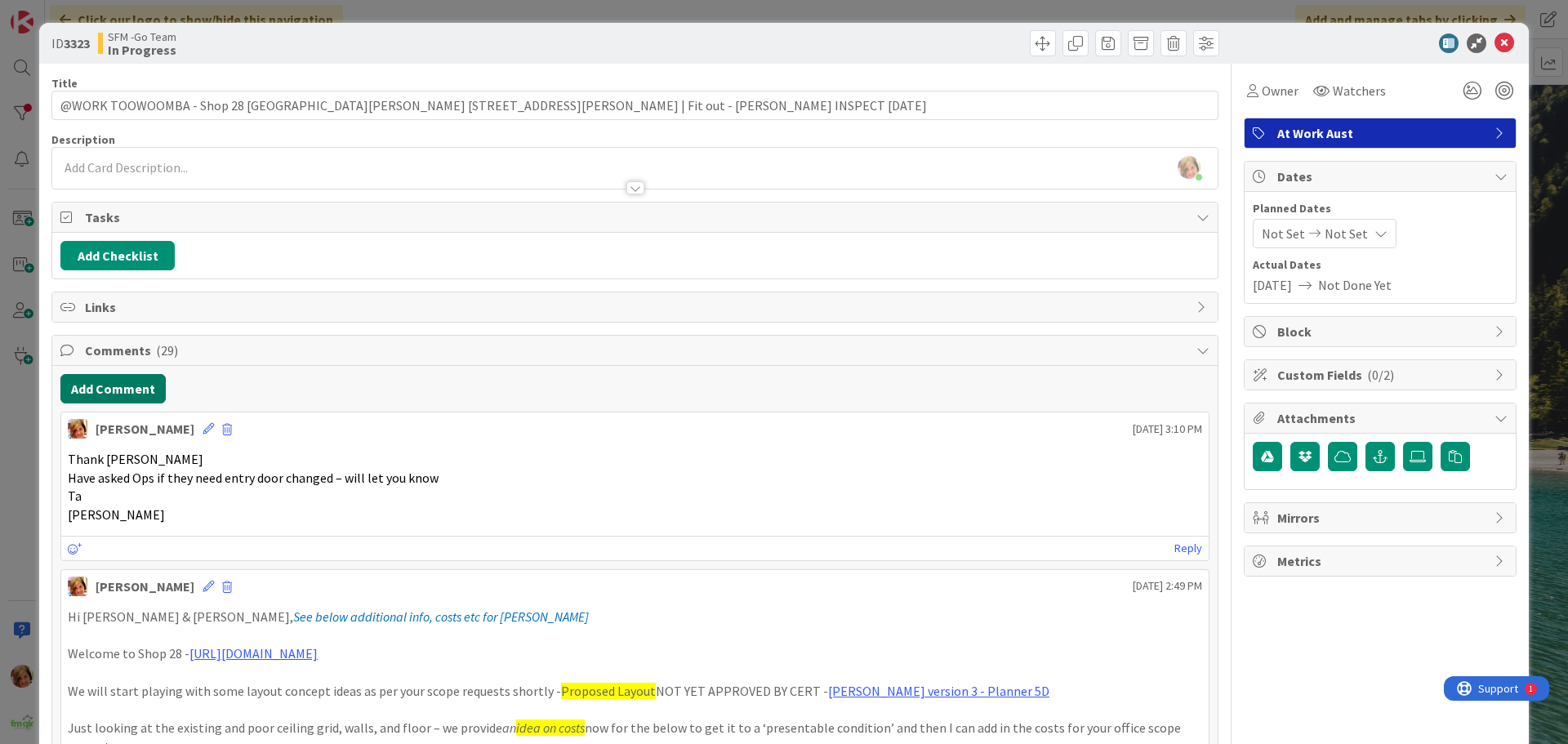
click at [115, 396] on button "Add Comment" at bounding box center [113, 389] width 105 height 30
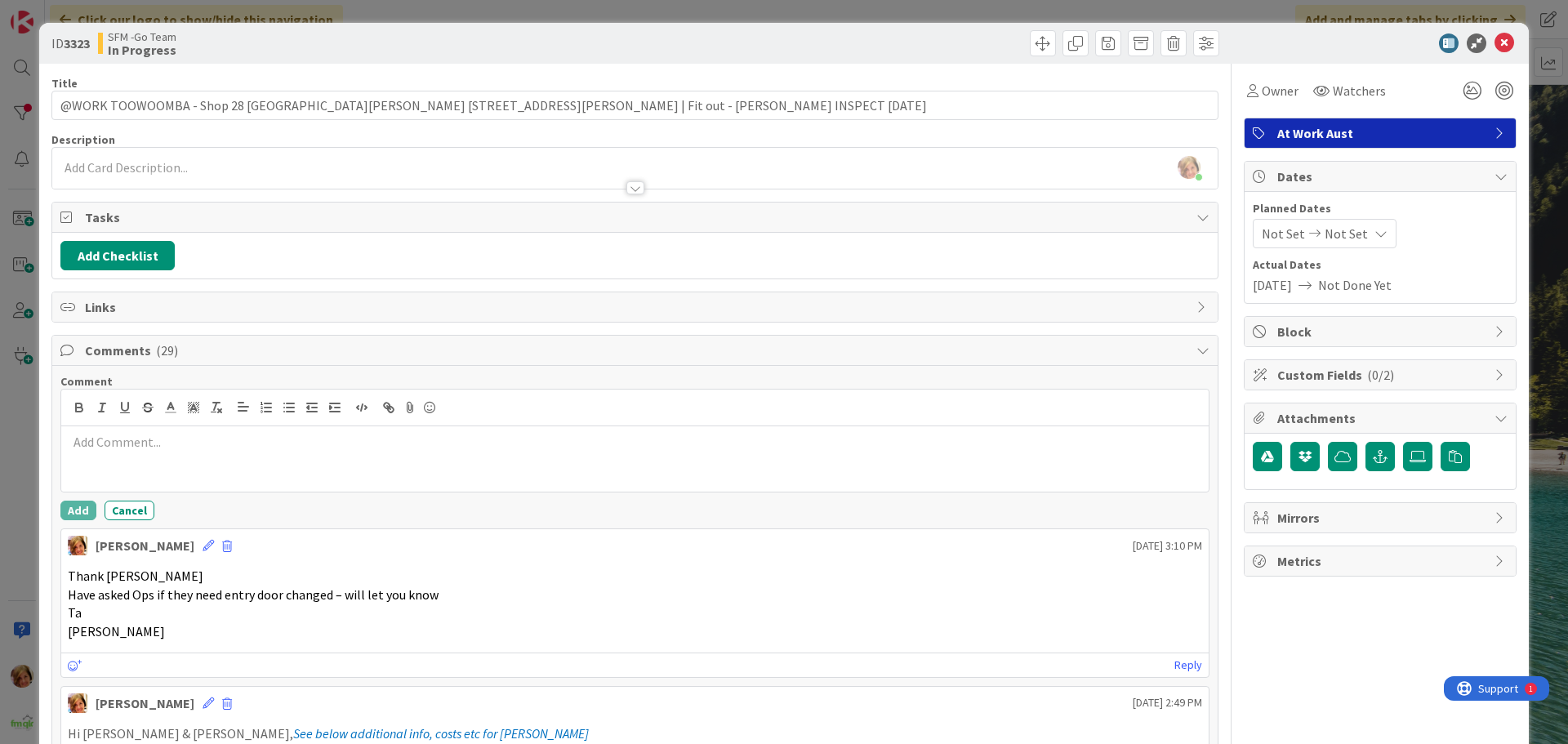
click at [150, 447] on p at bounding box center [634, 442] width 1135 height 19
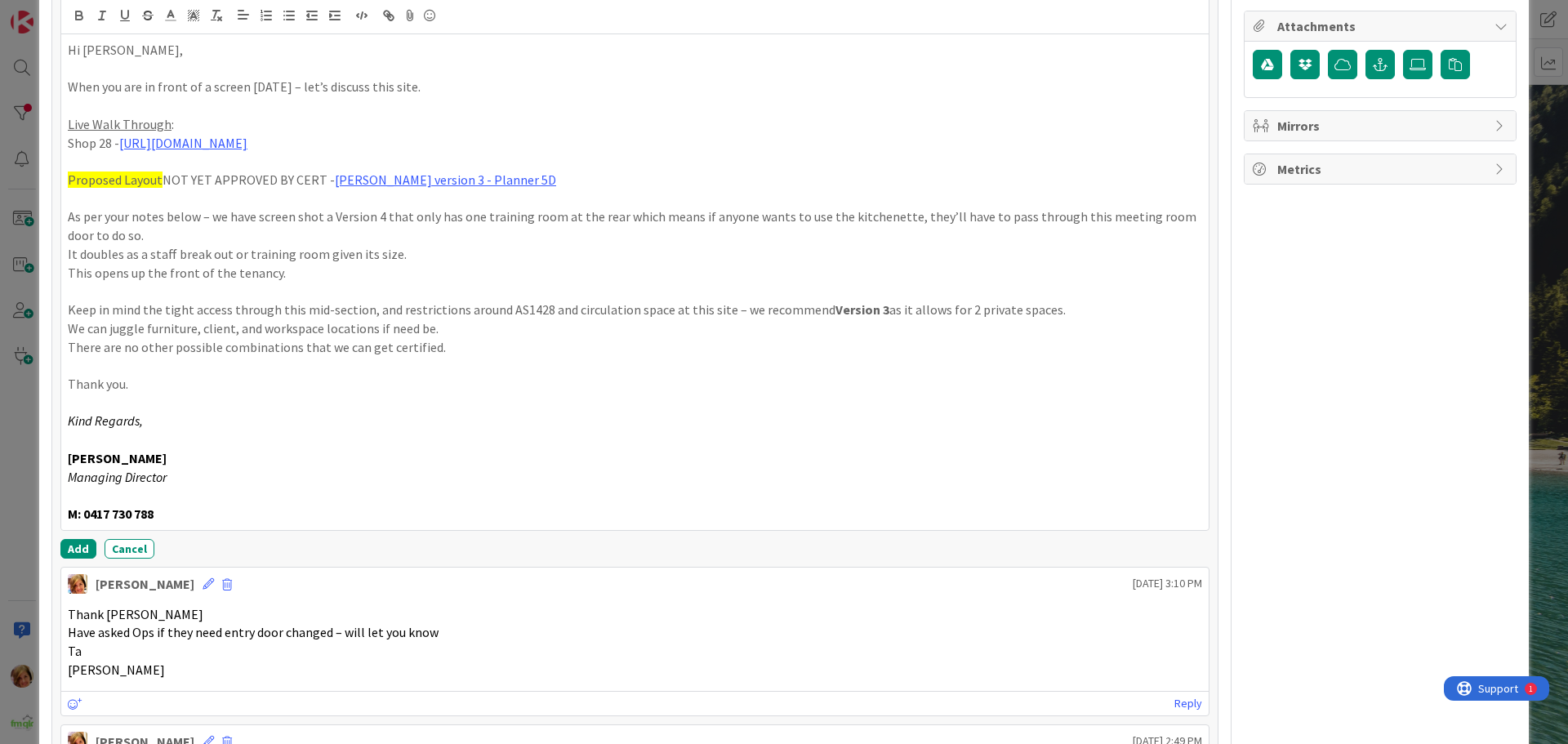
scroll to position [415, 0]
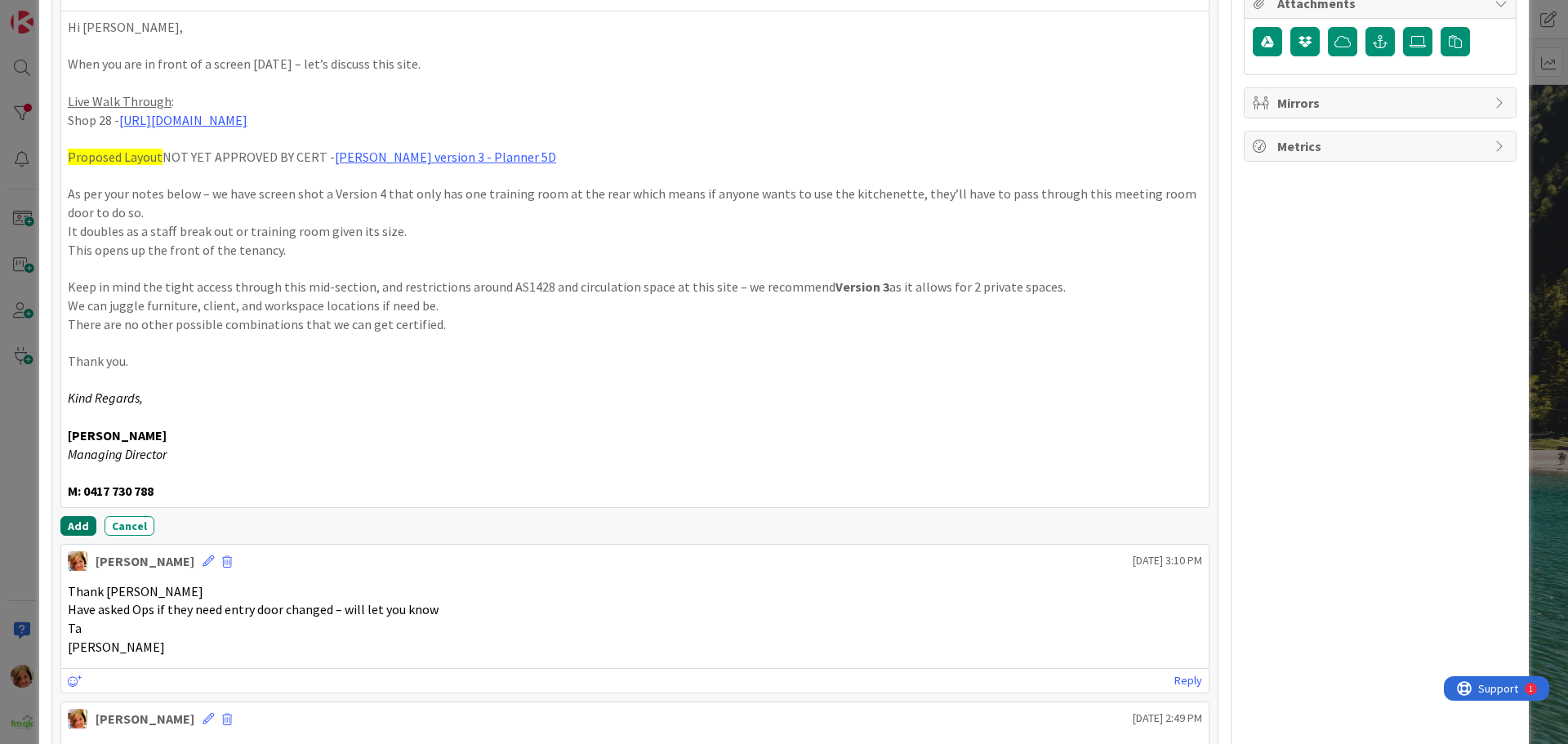
click at [68, 522] on button "Add" at bounding box center [78, 526] width 36 height 20
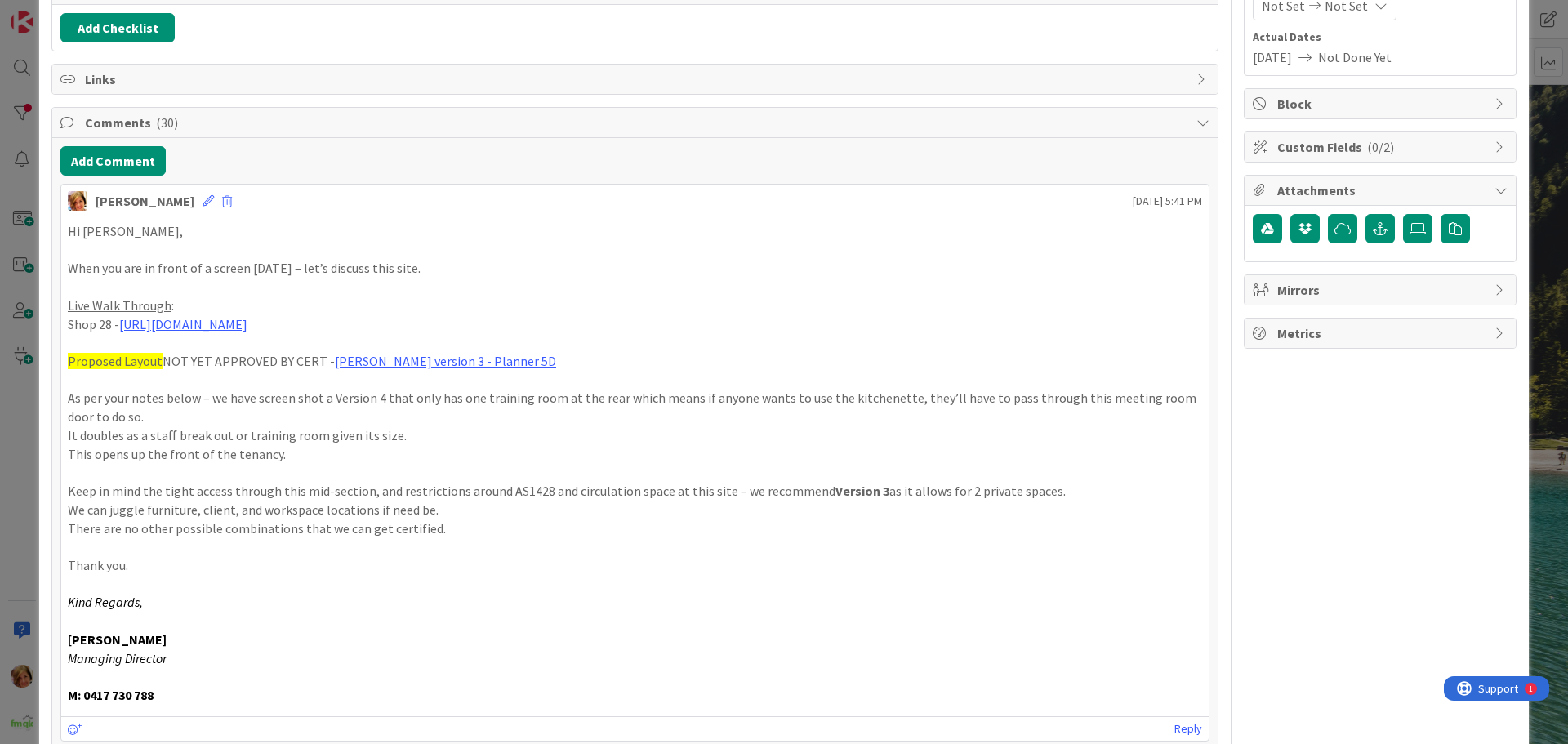
scroll to position [7, 0]
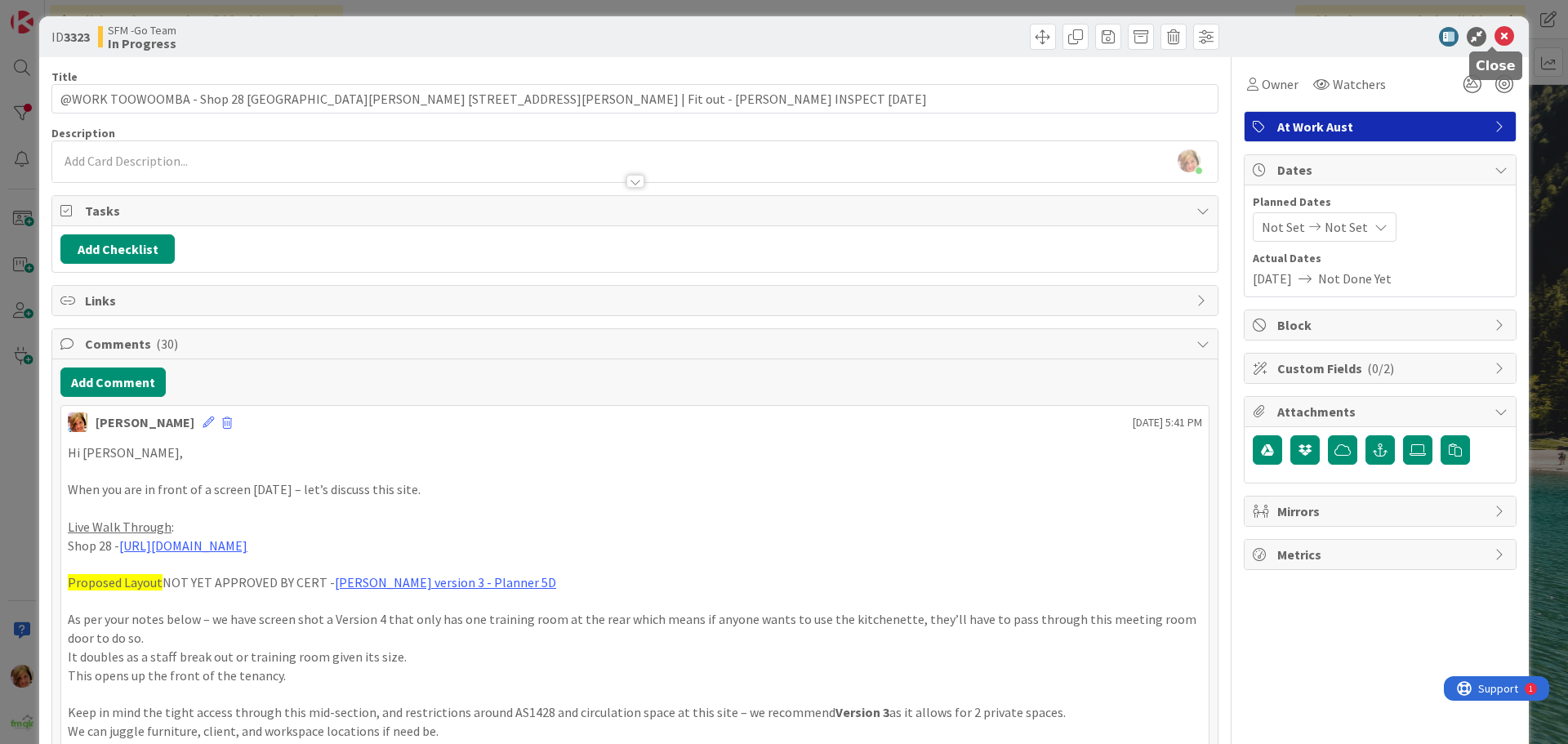
click at [1495, 33] on icon at bounding box center [1505, 37] width 20 height 20
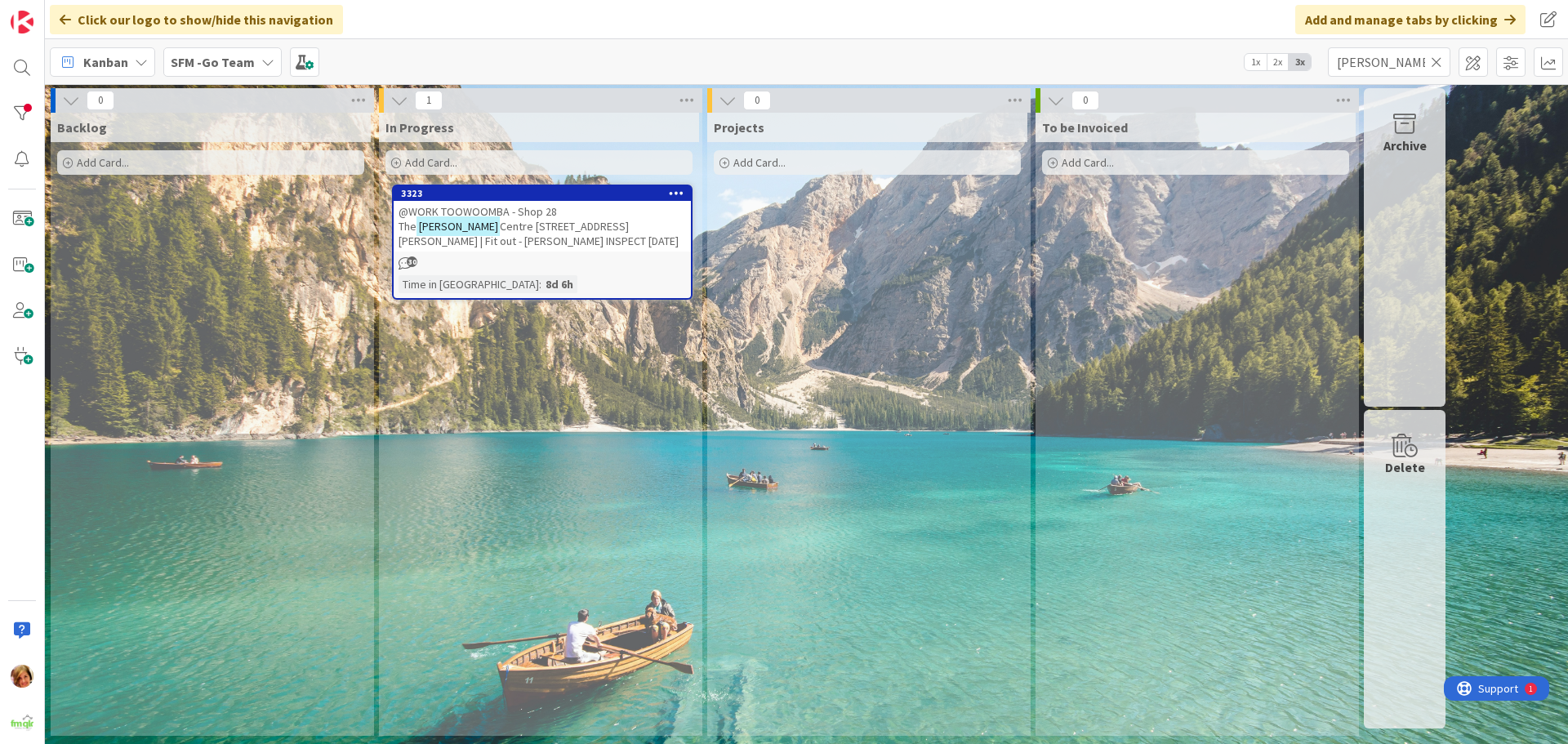
click at [1437, 64] on icon at bounding box center [1437, 62] width 12 height 15
click at [1437, 62] on input "text" at bounding box center [1389, 62] width 123 height 30
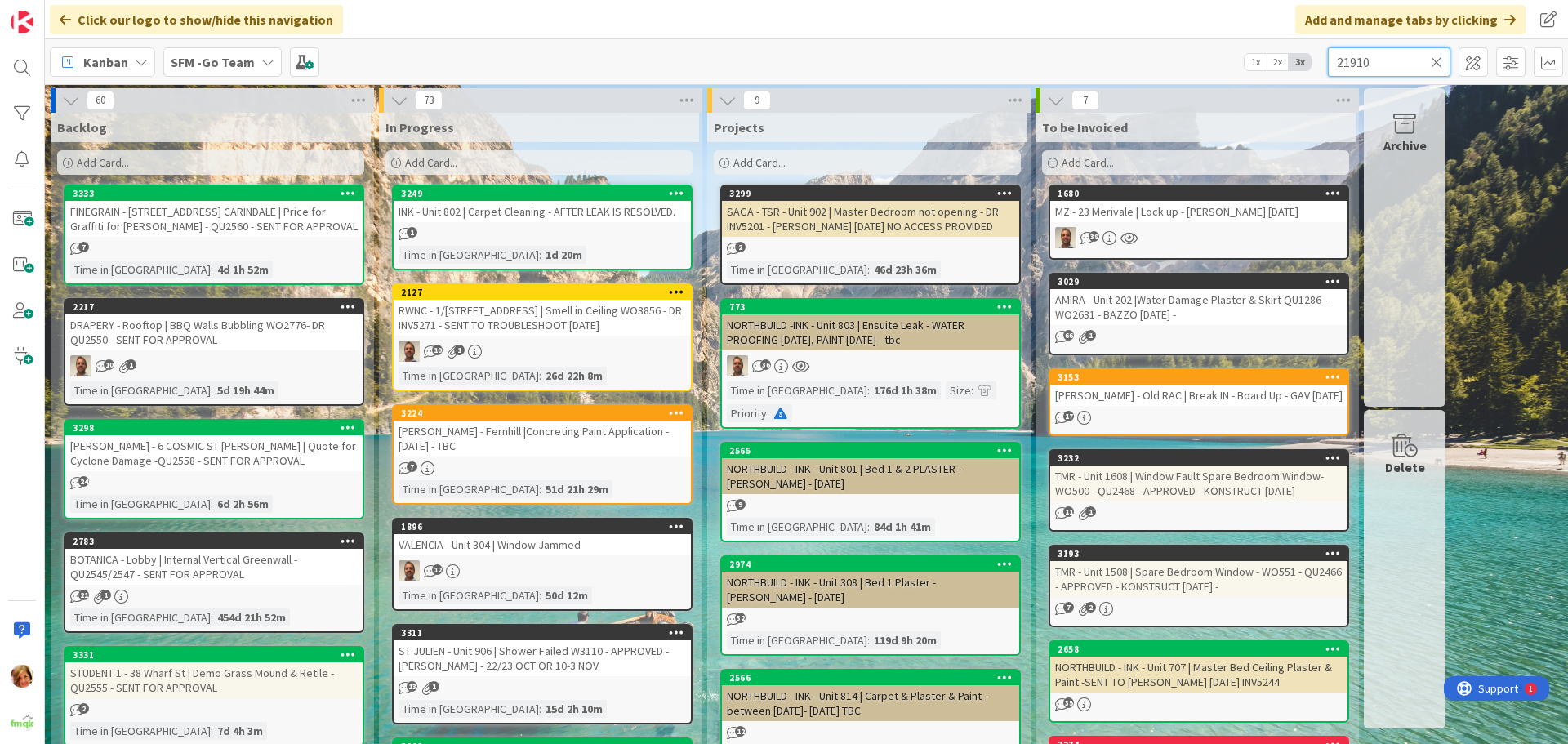
type input "21910"
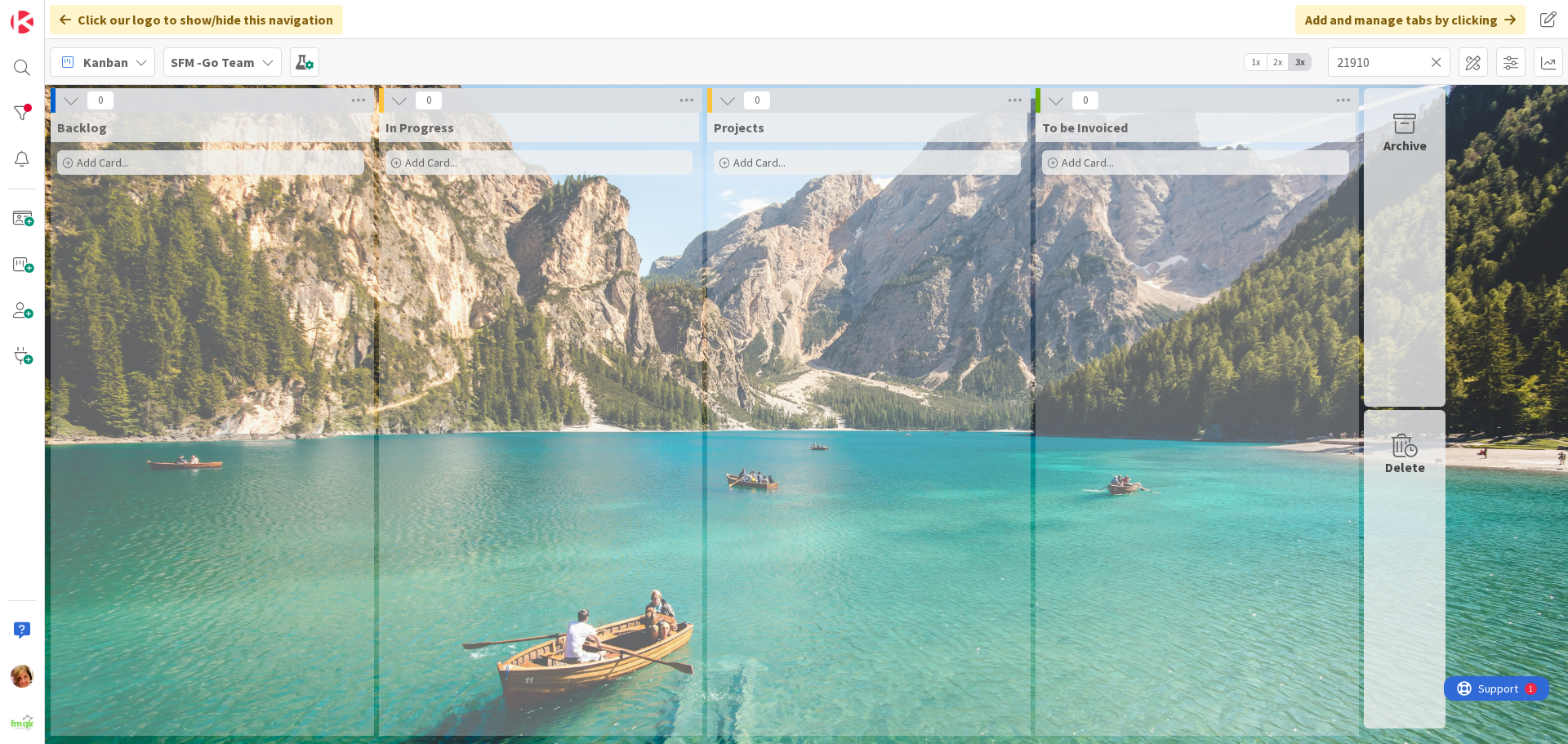
click at [1436, 59] on icon at bounding box center [1437, 62] width 12 height 15
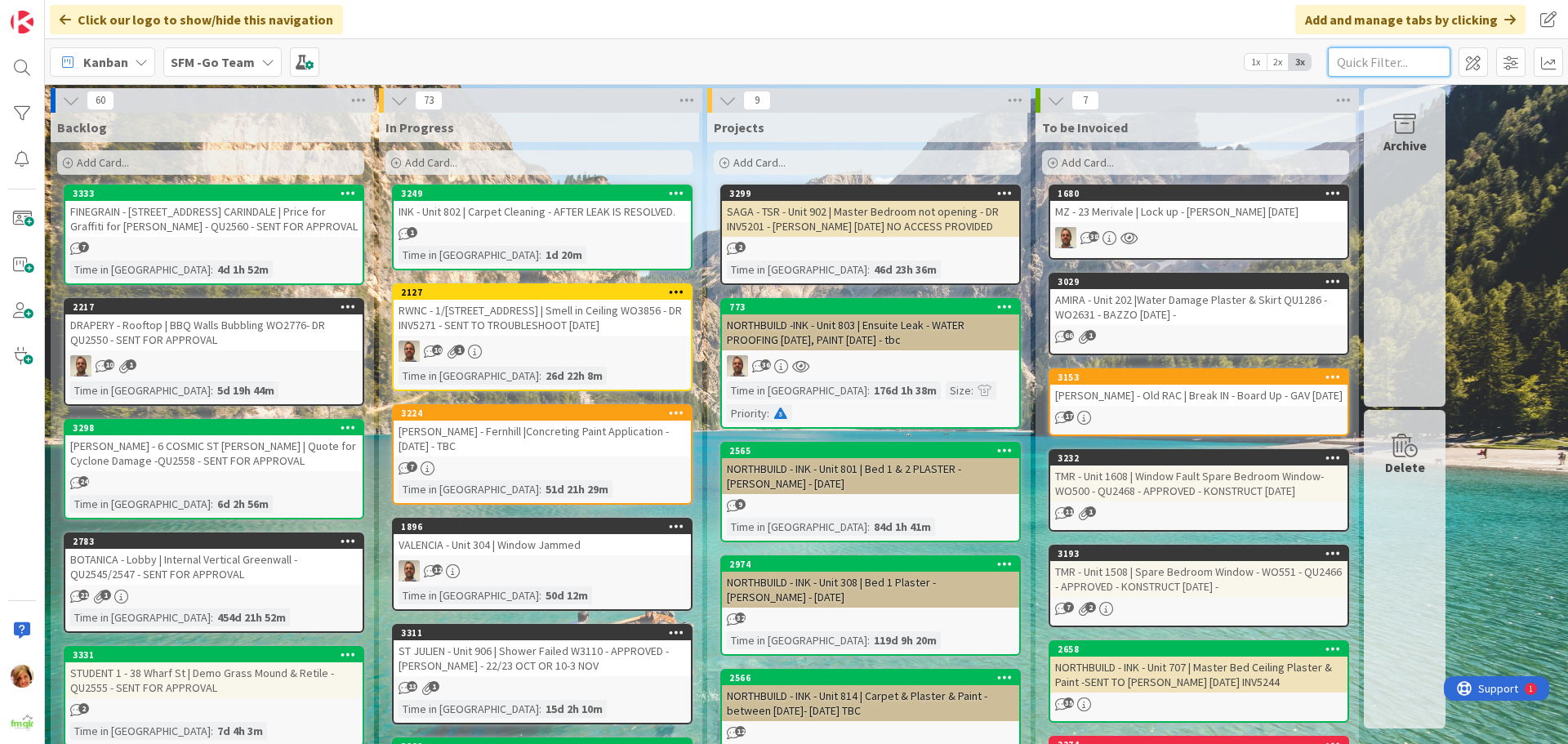
click at [1416, 60] on input "text" at bounding box center [1389, 62] width 123 height 30
click at [1390, 52] on input "text" at bounding box center [1389, 62] width 123 height 30
type input "21910"
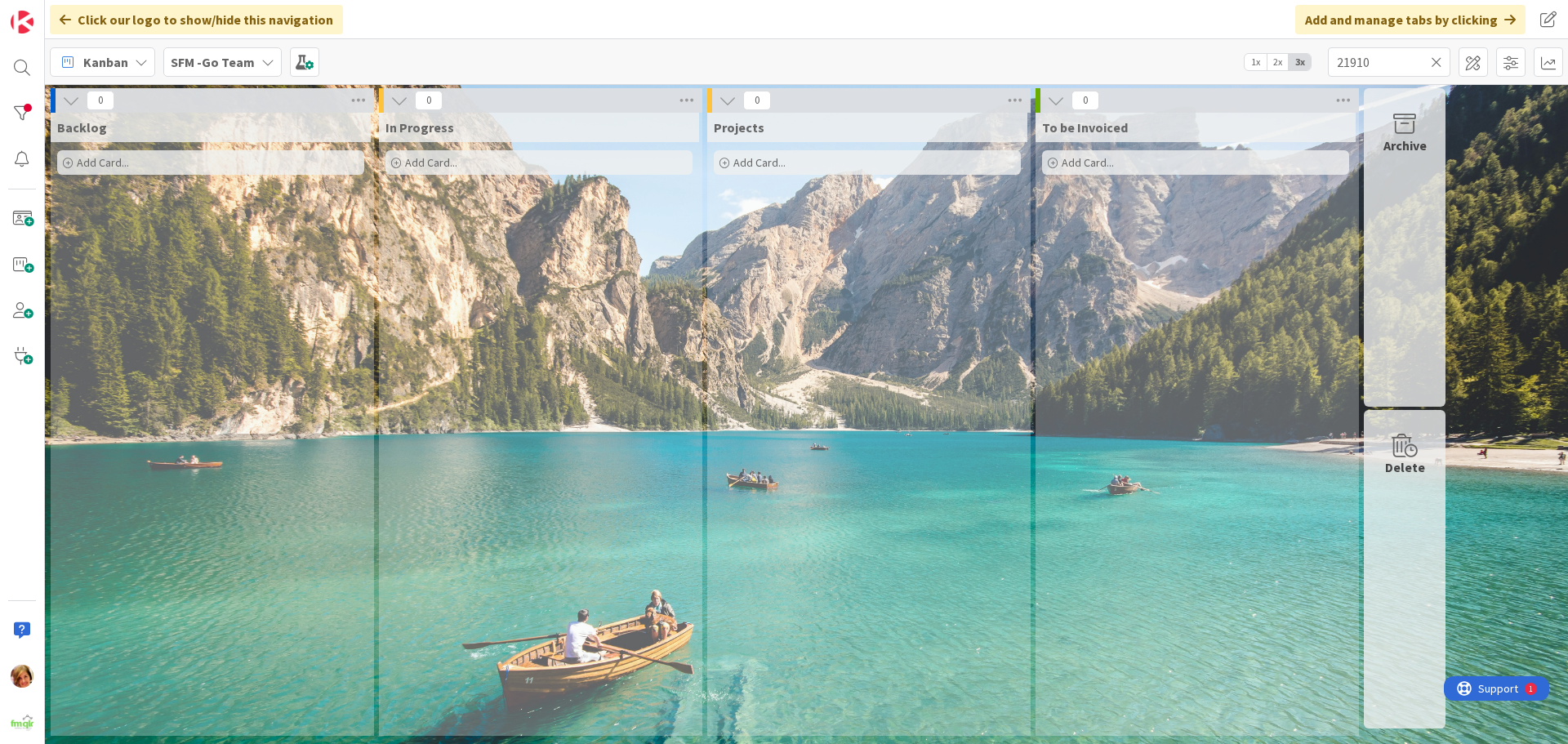
click at [1439, 60] on icon at bounding box center [1437, 62] width 12 height 15
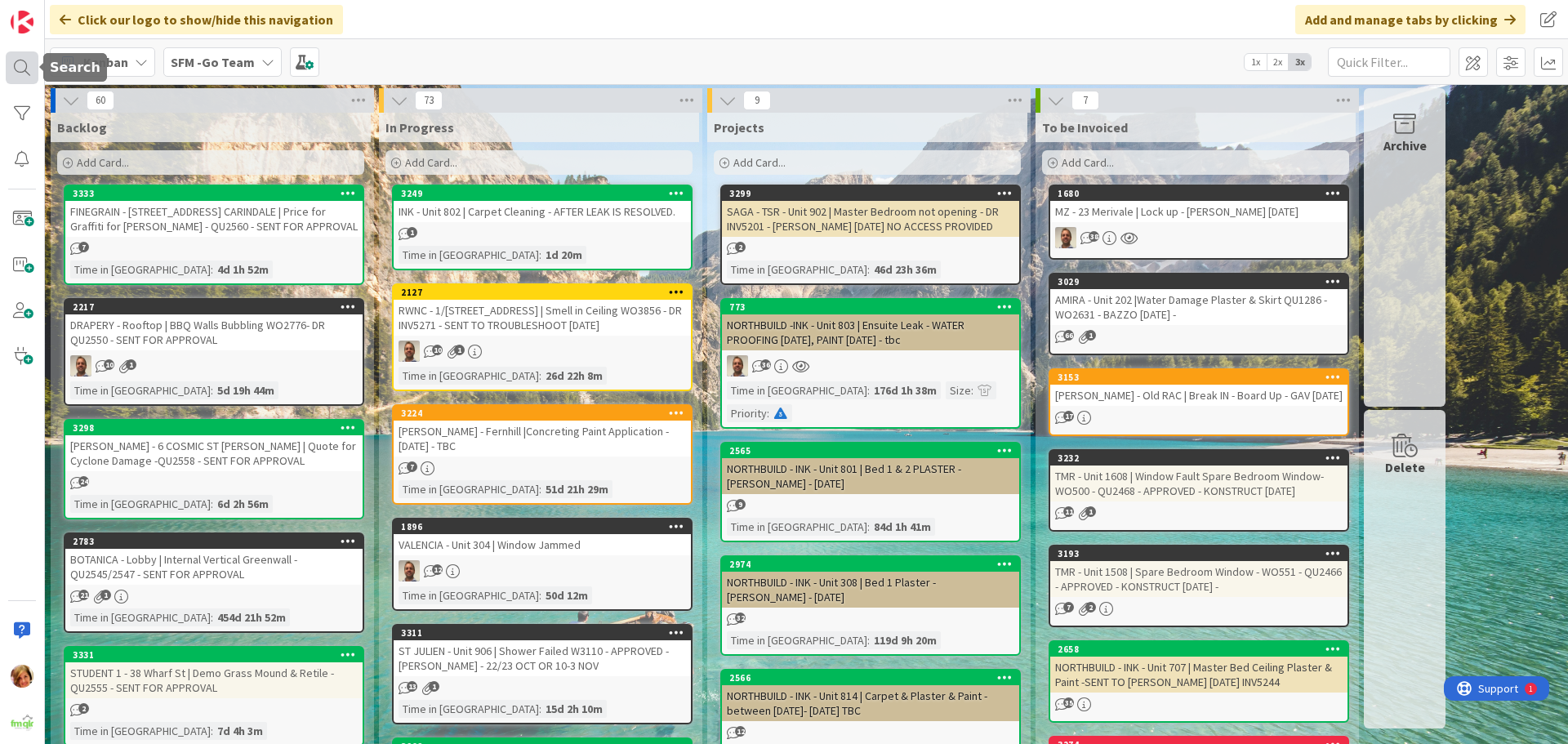
click at [21, 64] on div at bounding box center [22, 68] width 33 height 33
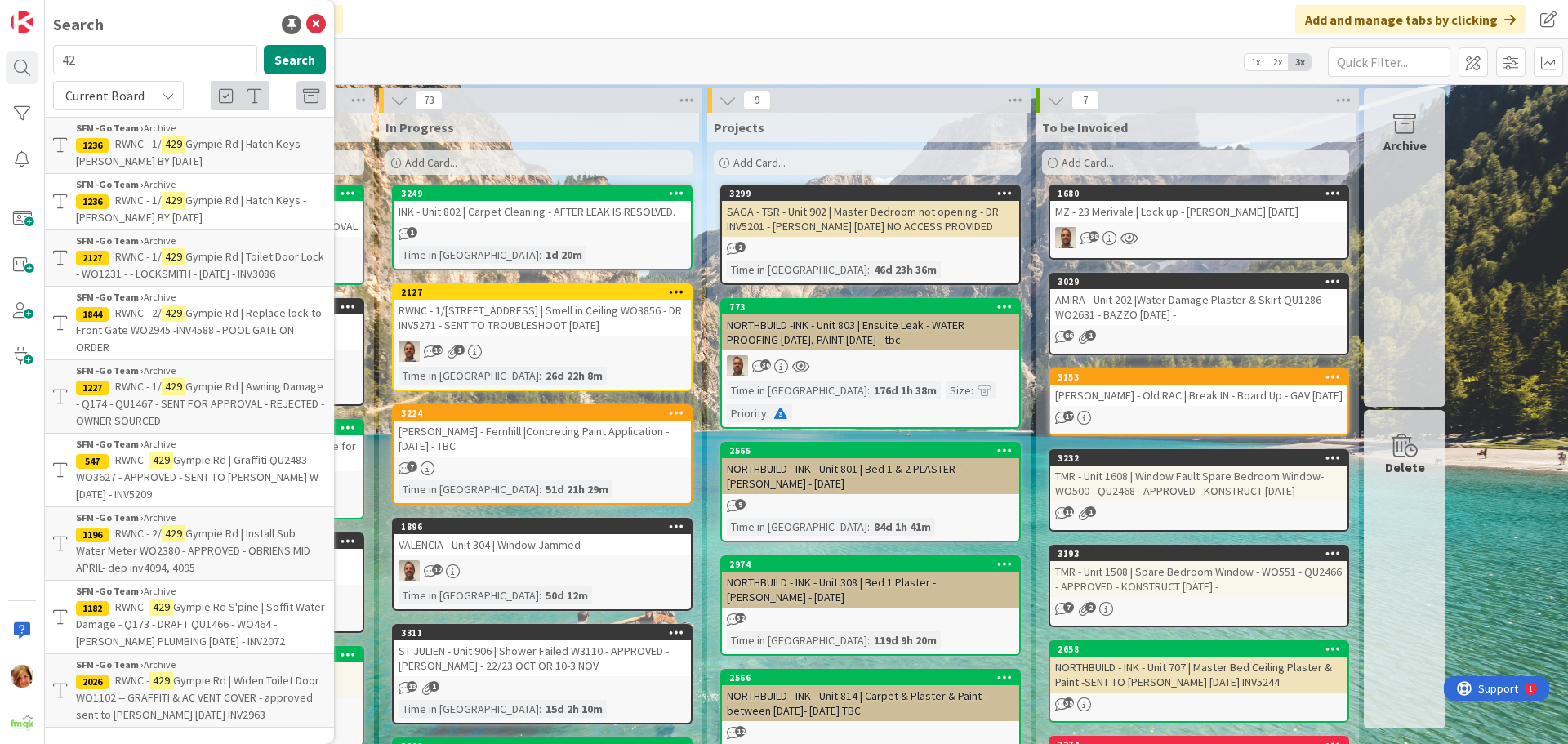
type input "4"
type input "21910"
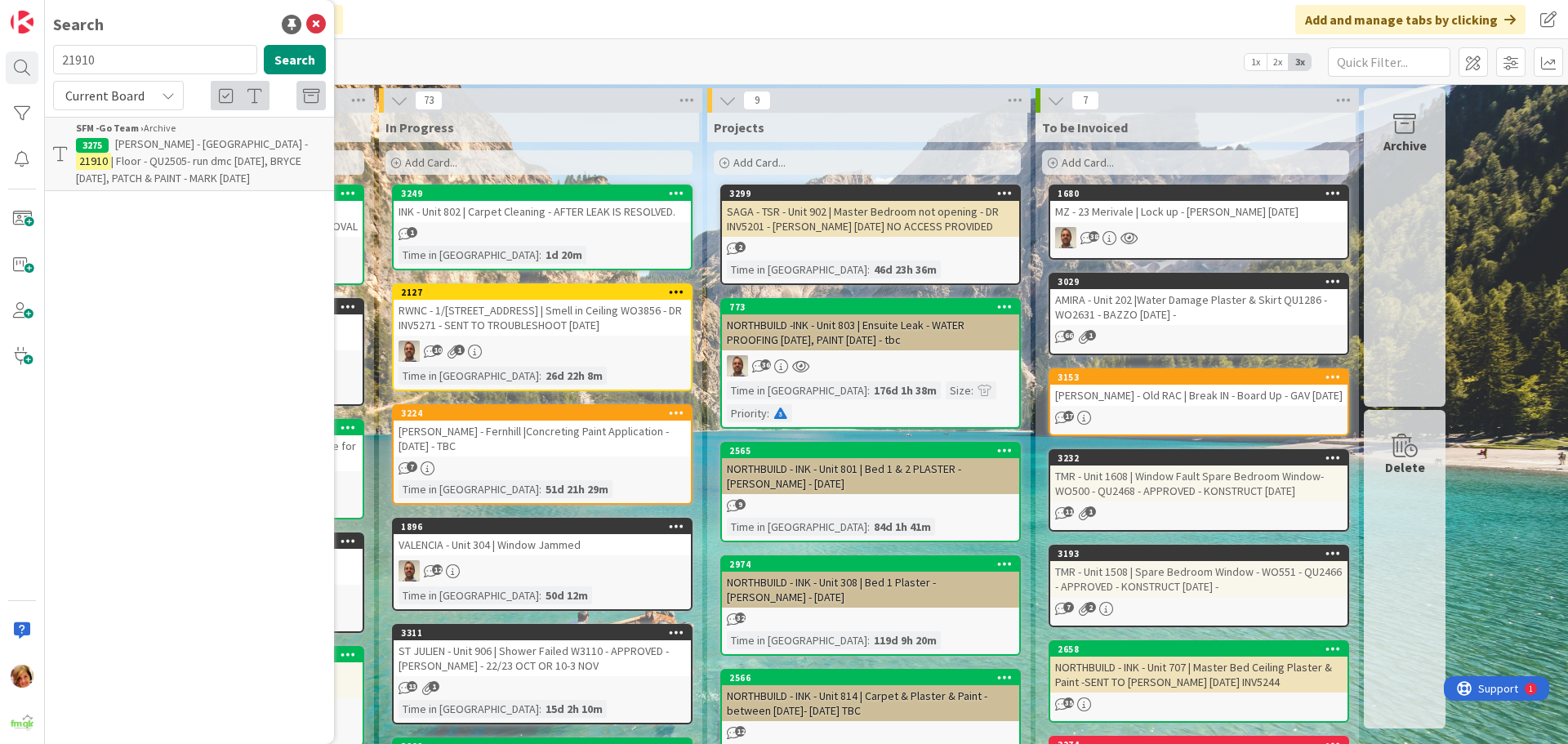
click at [187, 139] on span "[PERSON_NAME] - [GEOGRAPHIC_DATA] -" at bounding box center [212, 144] width 193 height 15
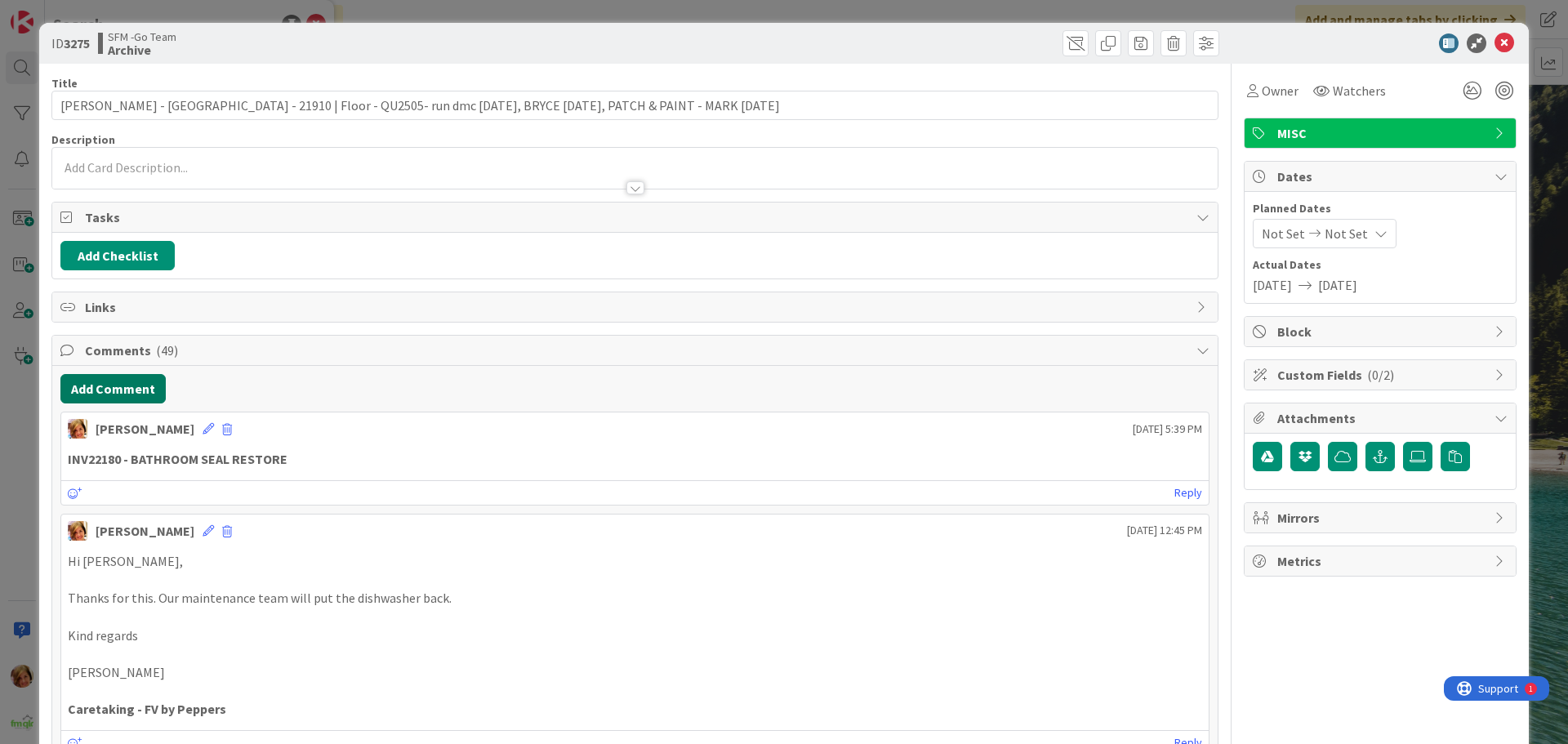
click at [109, 389] on button "Add Comment" at bounding box center [113, 389] width 105 height 30
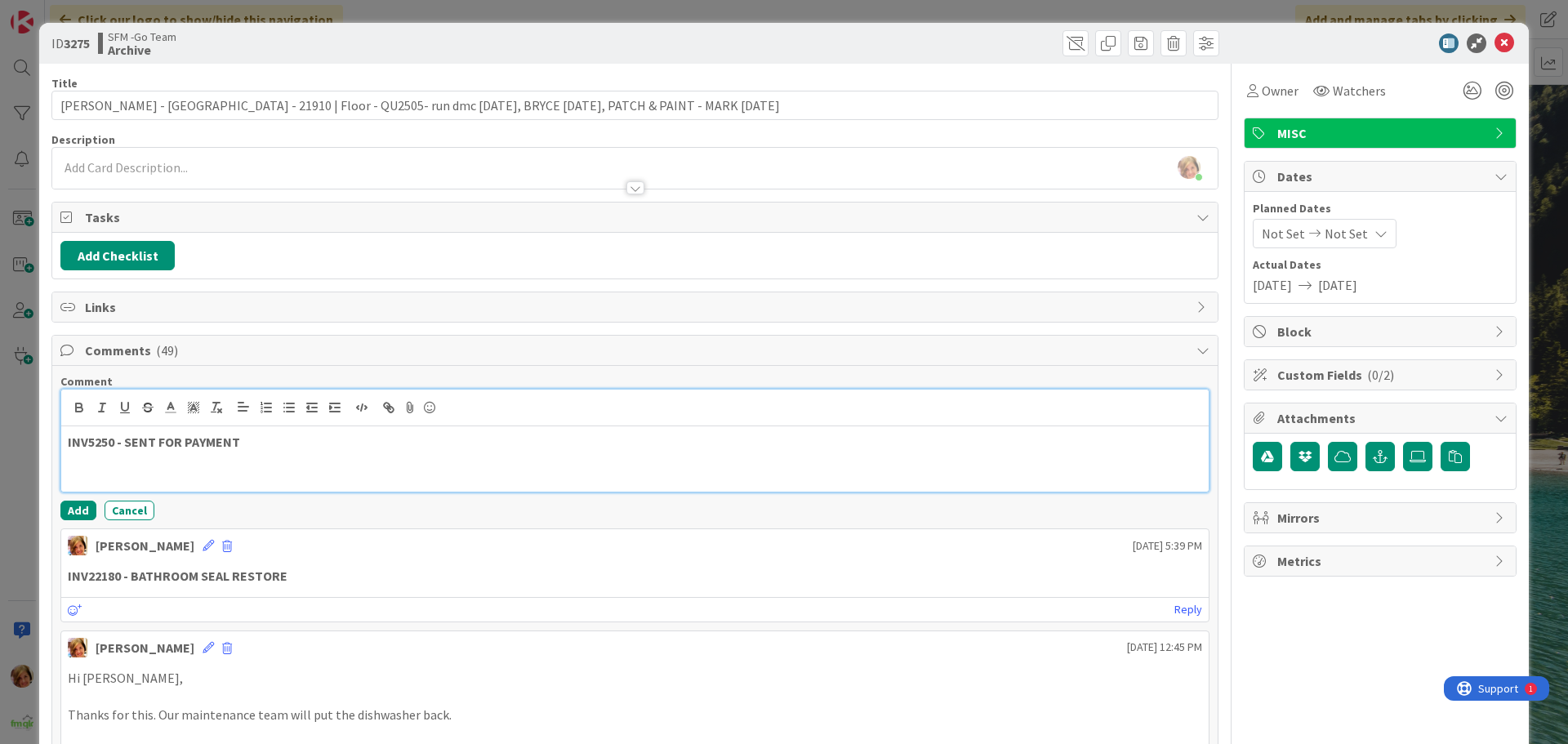
click at [349, 444] on p "INV5250 - SENT FOR PAYMENT" at bounding box center [634, 442] width 1135 height 19
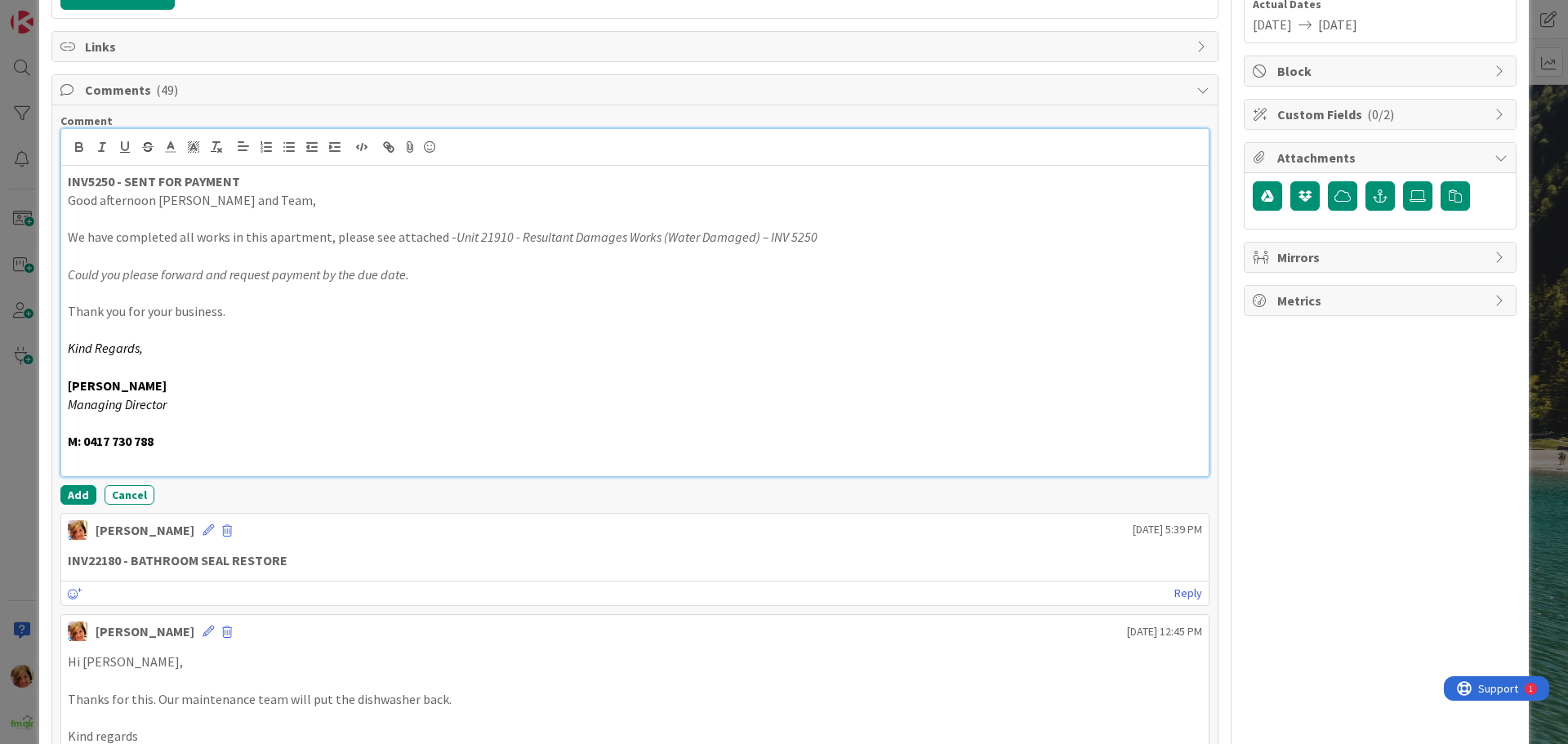
scroll to position [327, 0]
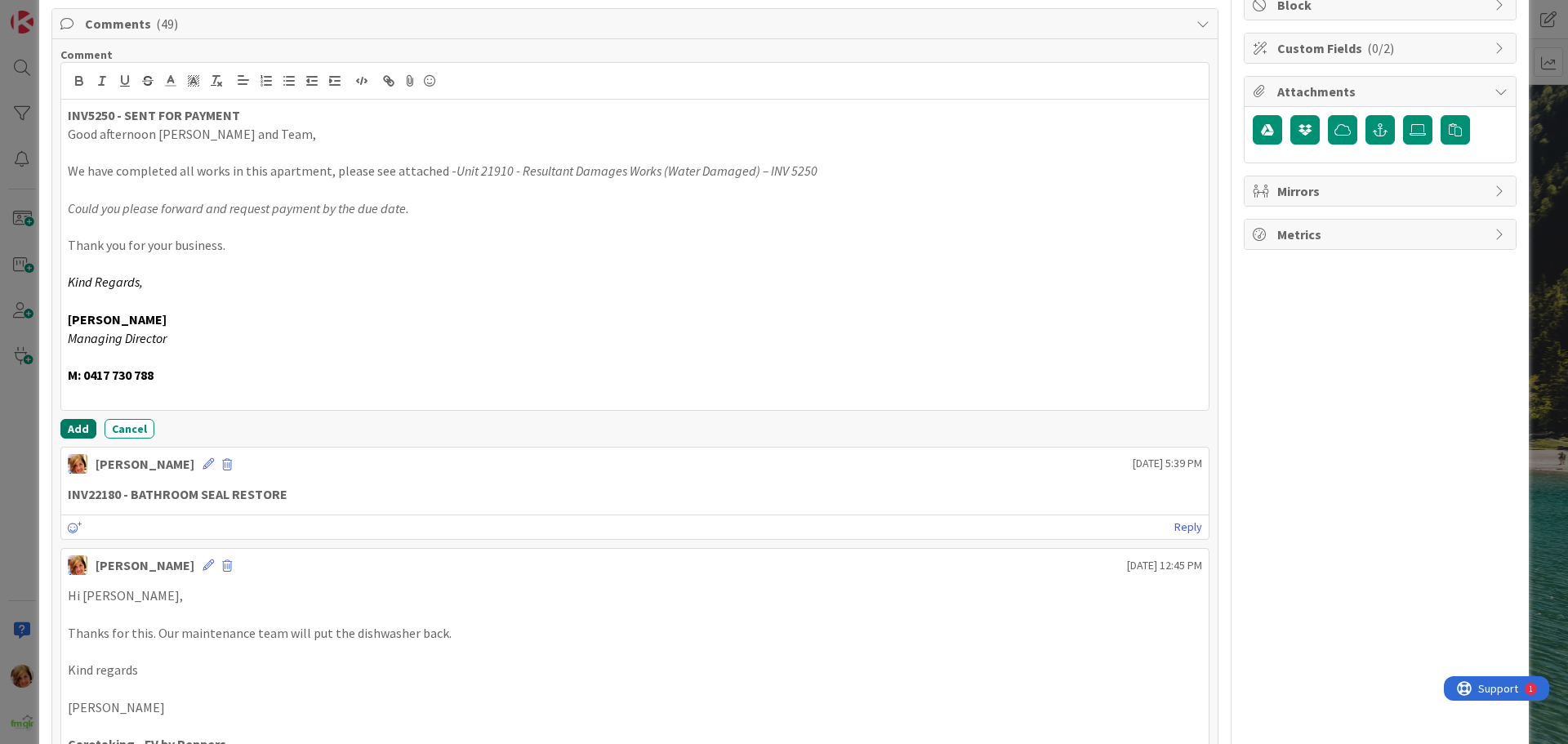
click at [77, 421] on button "Add" at bounding box center [78, 429] width 36 height 20
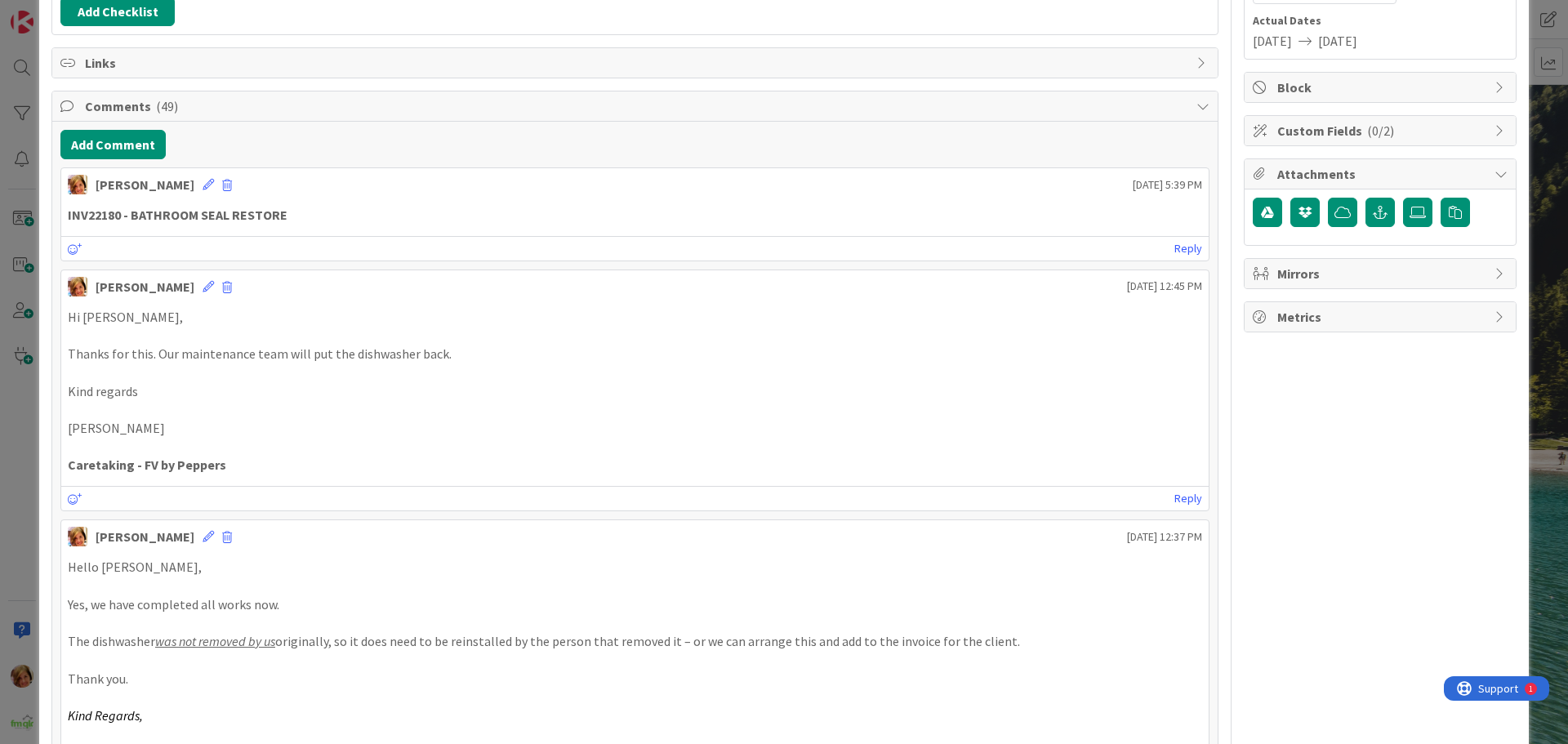
scroll to position [0, 0]
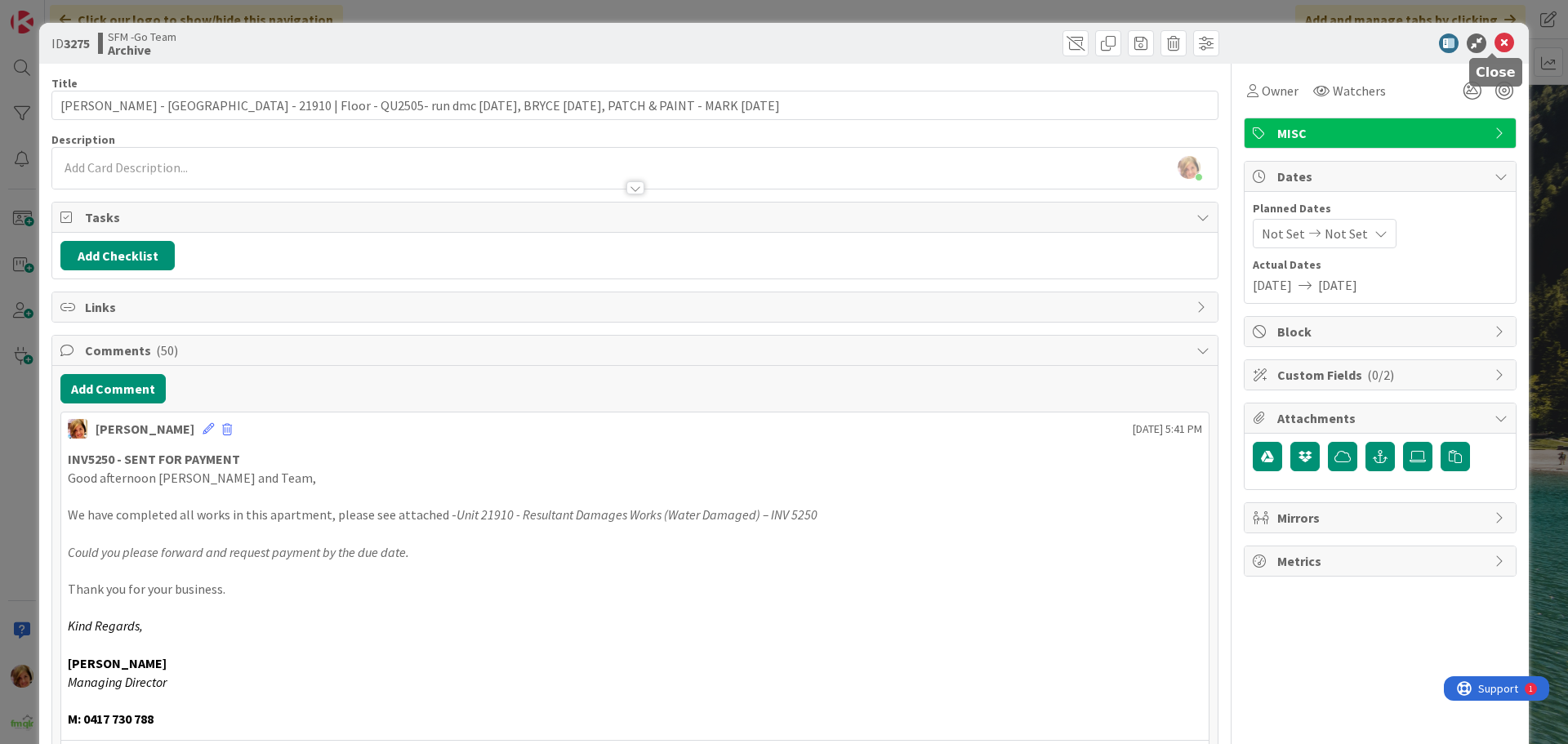
click at [1495, 47] on icon at bounding box center [1505, 44] width 20 height 20
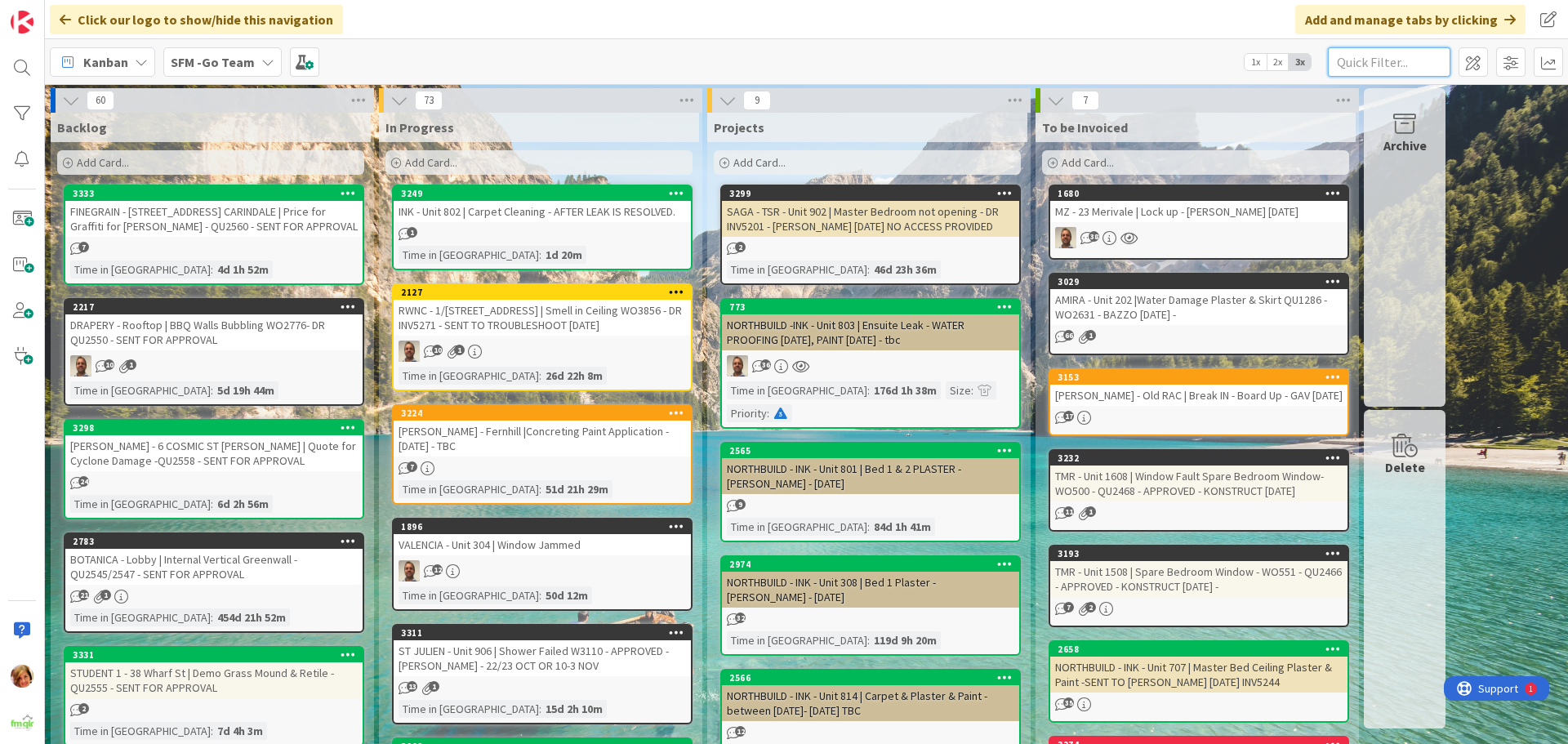
click at [1404, 53] on input "text" at bounding box center [1389, 62] width 123 height 30
type input "SOUTHPORT"
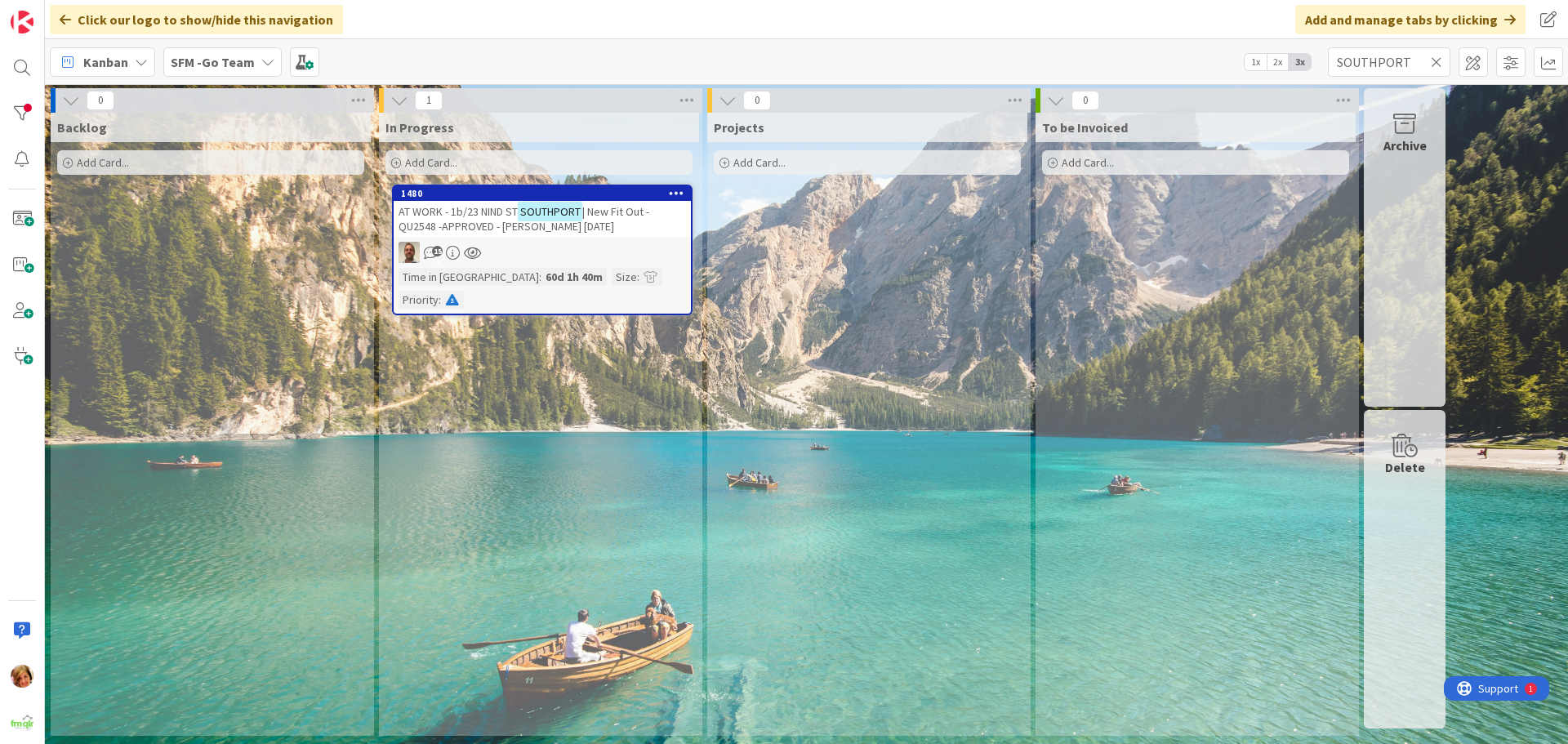
drag, startPoint x: 1393, startPoint y: 12, endPoint x: 480, endPoint y: 209, distance: 934.0
click at [480, 208] on span "AT WORK - 1b/23 NIND ST" at bounding box center [458, 212] width 119 height 15
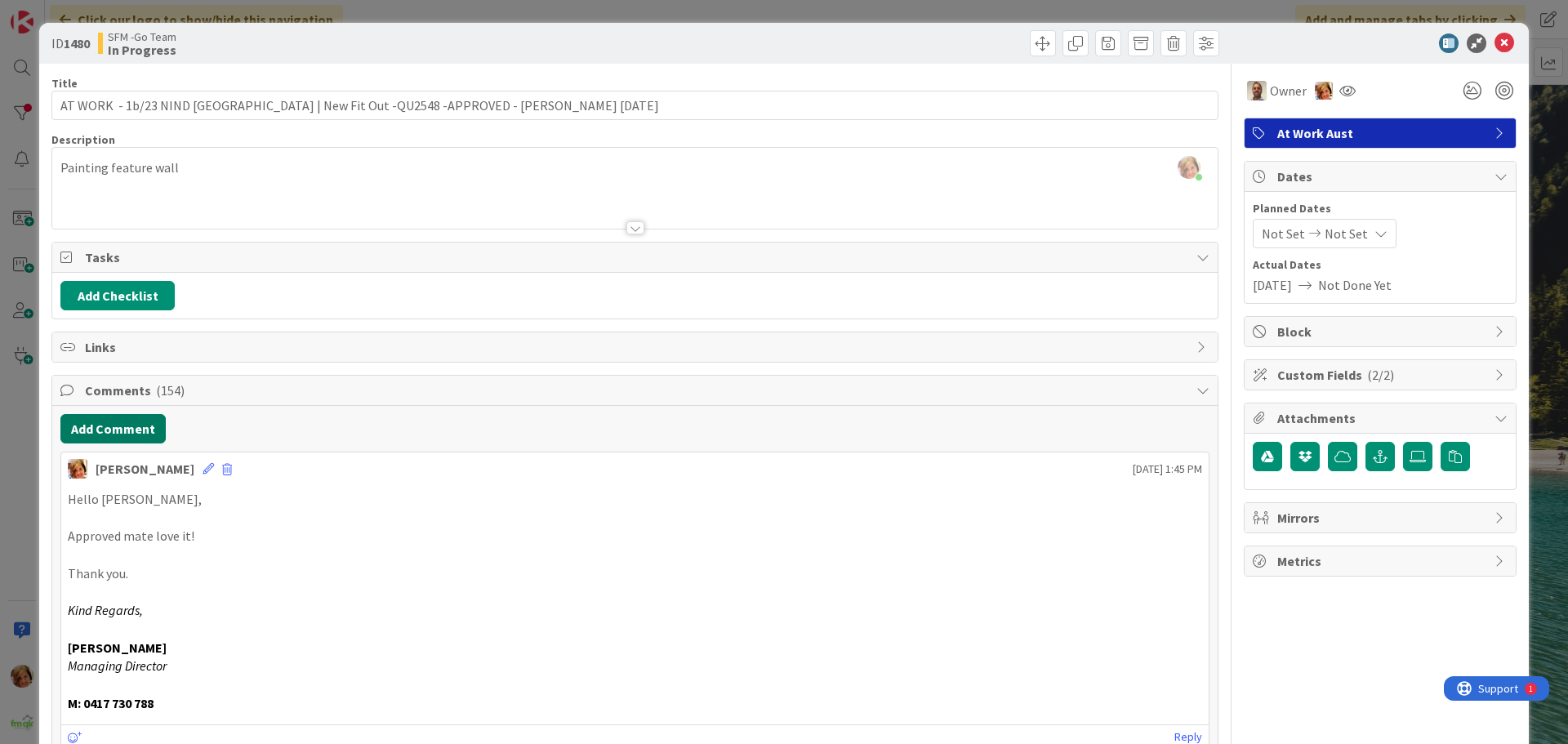
click at [135, 426] on button "Add Comment" at bounding box center [113, 429] width 105 height 30
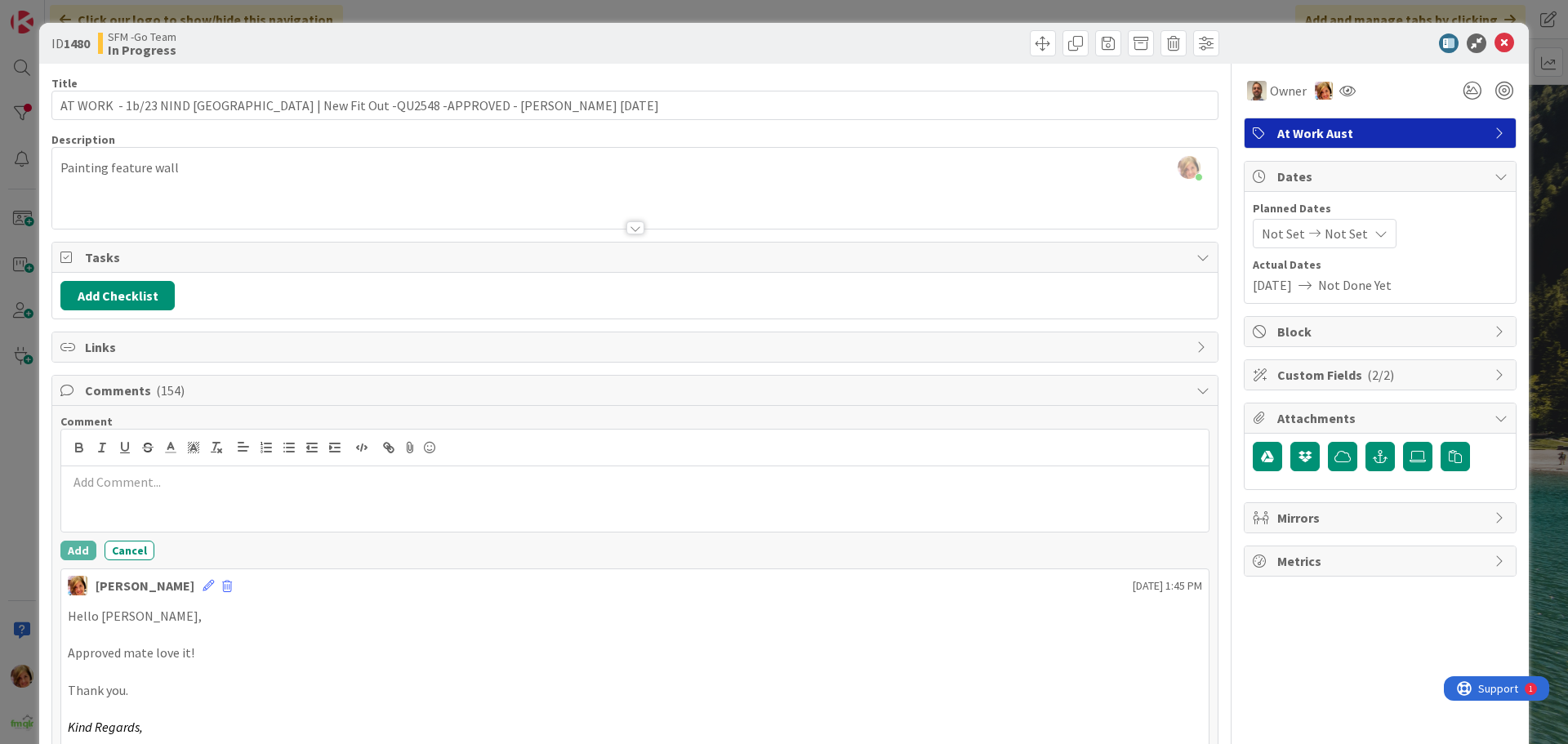
click at [151, 475] on p at bounding box center [634, 482] width 1135 height 19
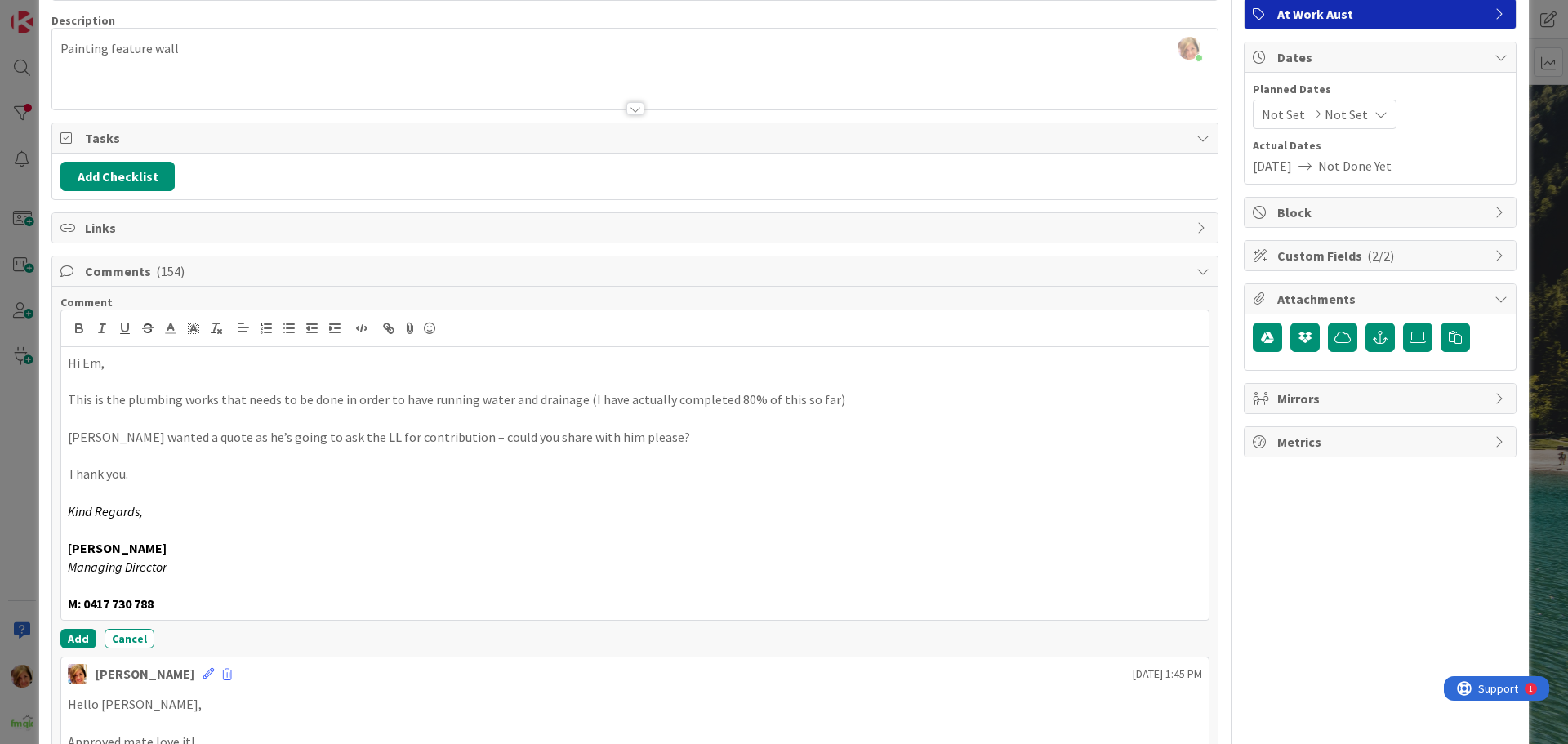
scroll to position [245, 0]
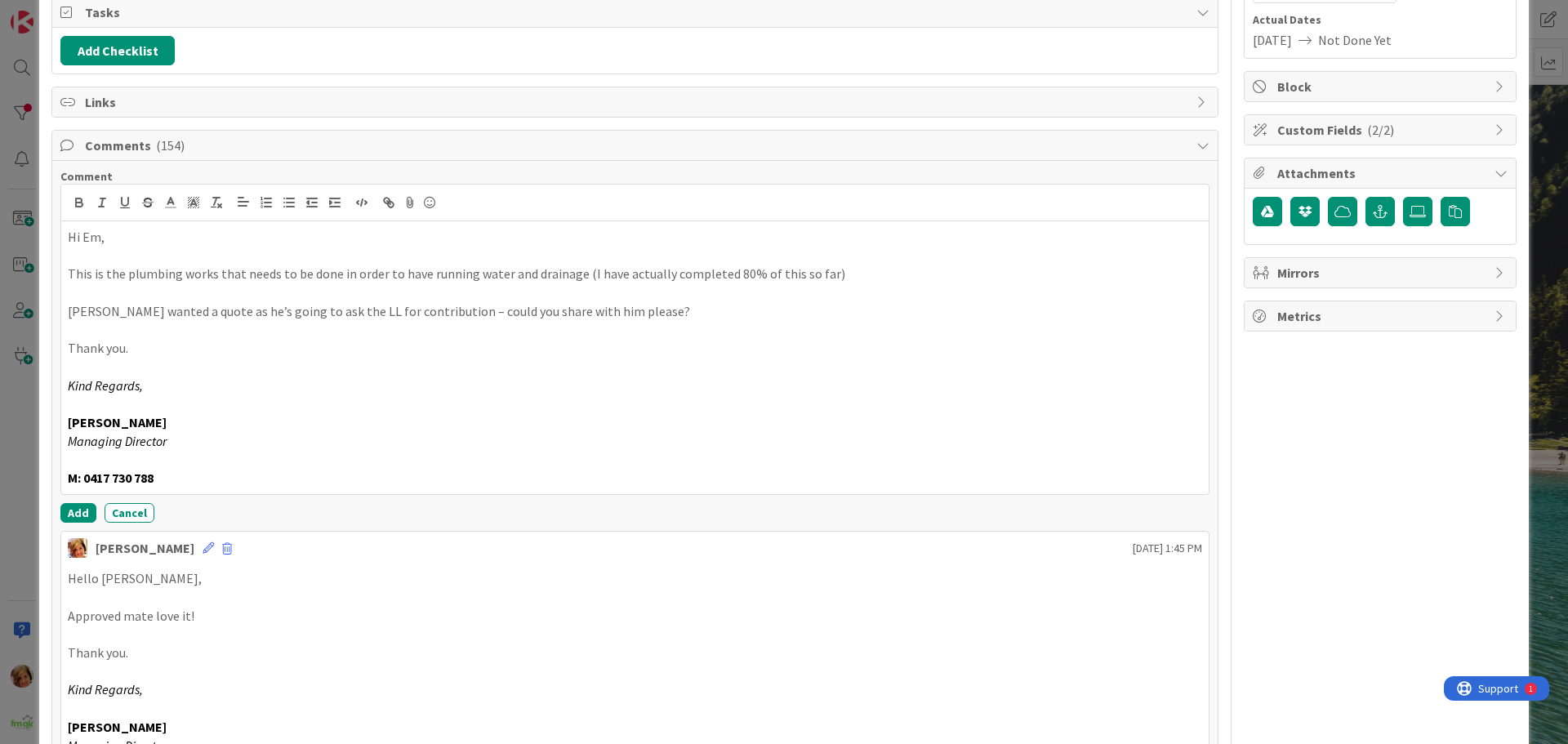
click at [147, 240] on p "Hi Em," at bounding box center [634, 237] width 1135 height 19
